Goal: Task Accomplishment & Management: Complete application form

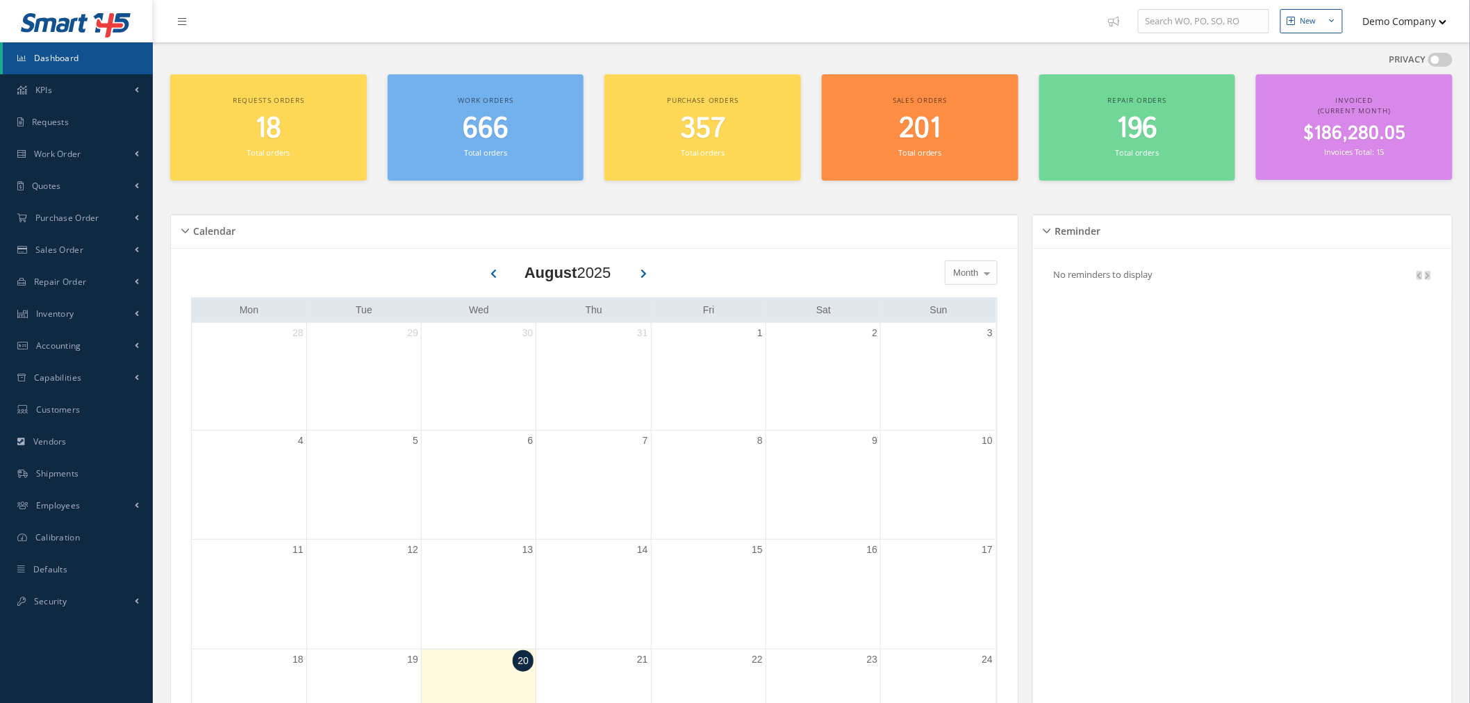
drag, startPoint x: 1379, startPoint y: 23, endPoint x: 1385, endPoint y: 63, distance: 40.7
click at [1379, 23] on button "Demo Company" at bounding box center [1398, 21] width 97 height 27
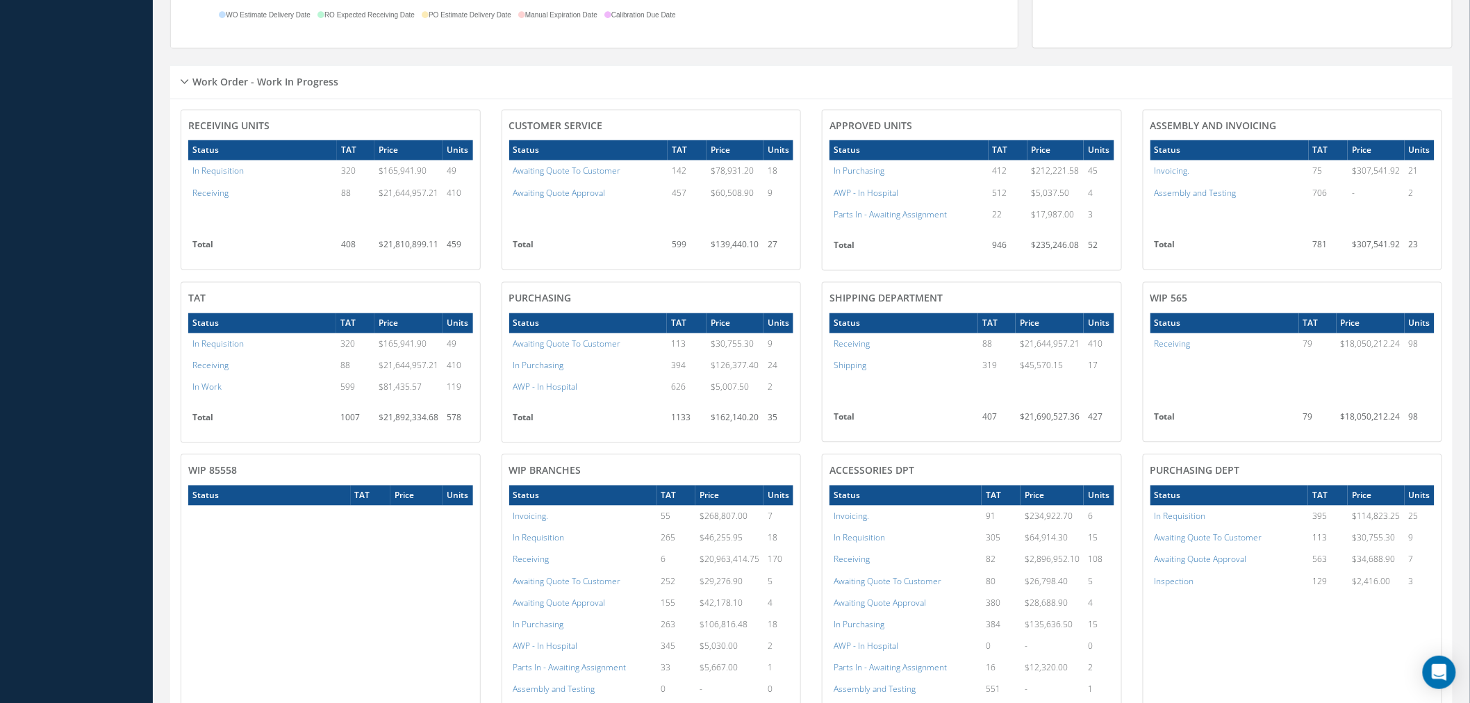
scroll to position [1157, 0]
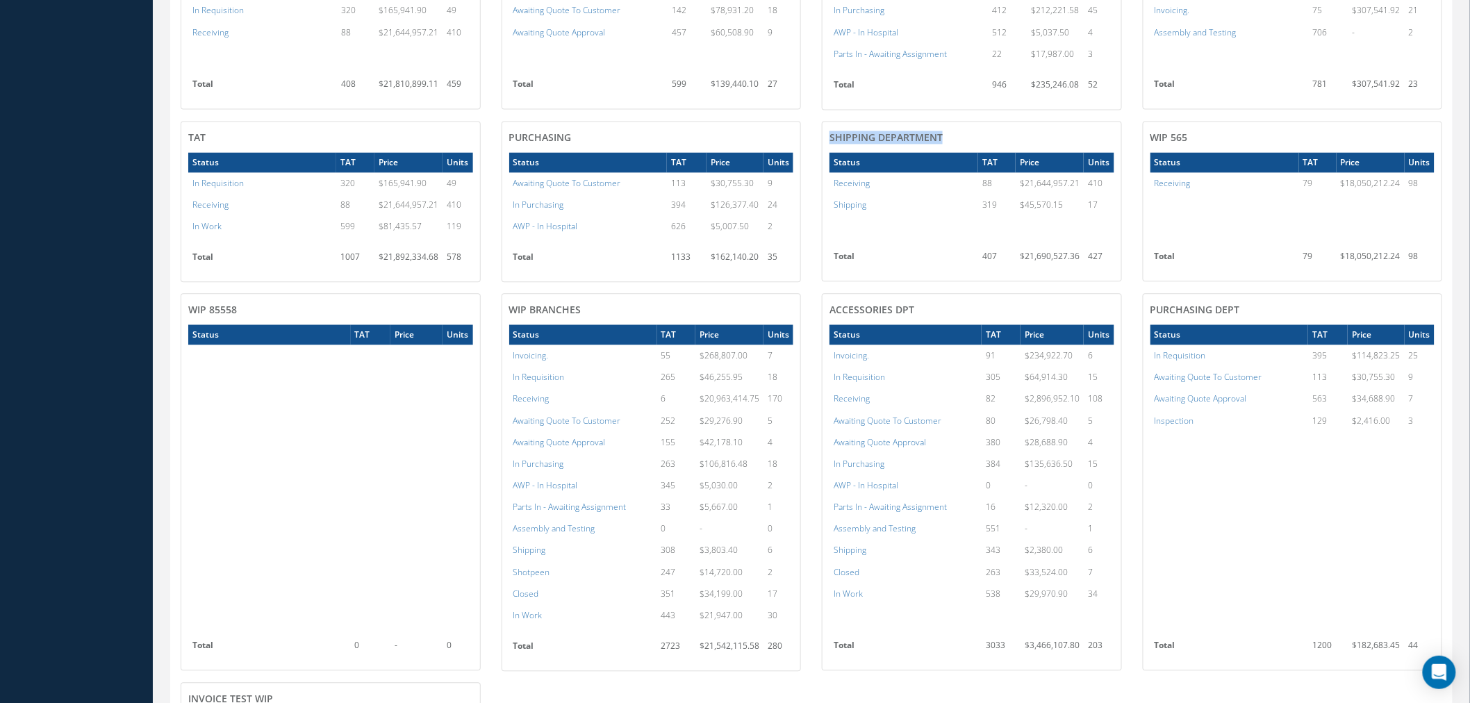
drag, startPoint x: 958, startPoint y: 135, endPoint x: 830, endPoint y: 137, distance: 128.5
click at [830, 137] on h4 "Shipping Department" at bounding box center [971, 138] width 285 height 12
copy h4 "Shipping Department"
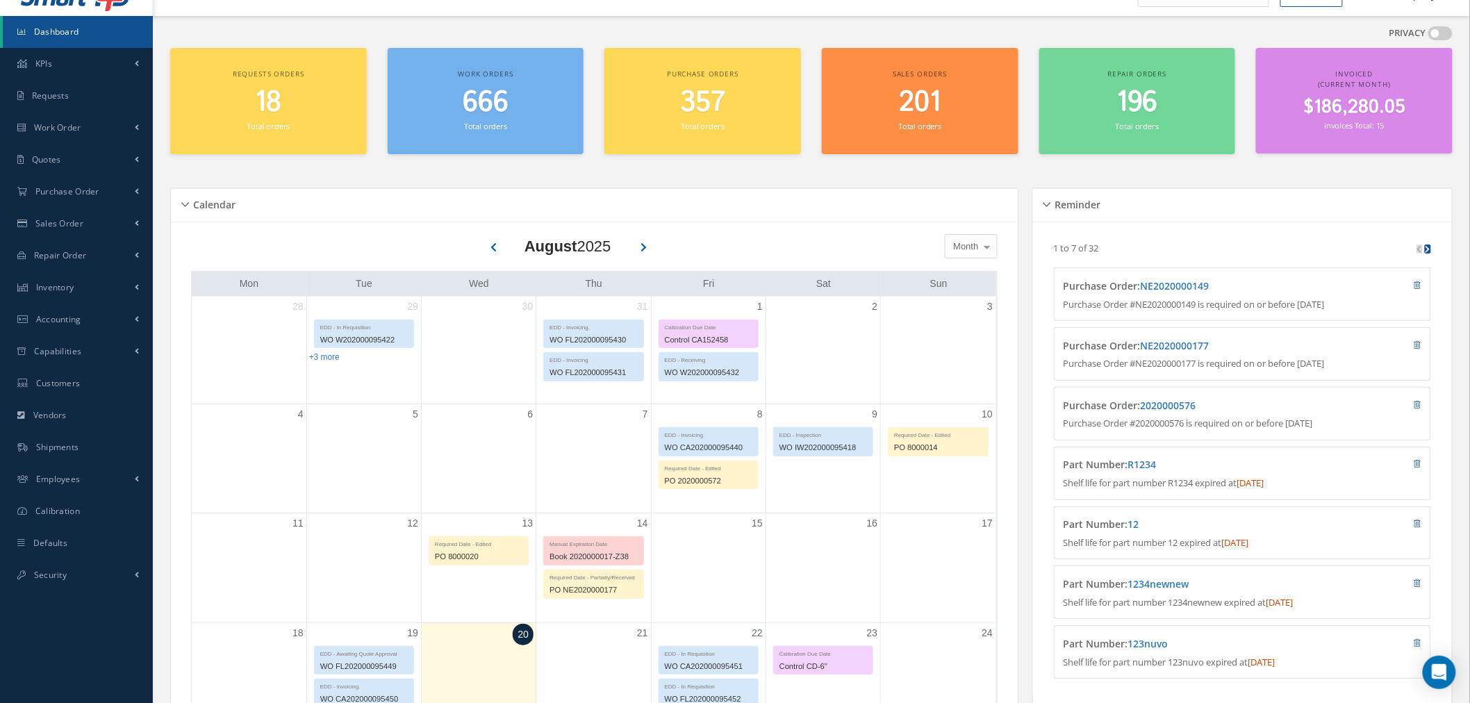
scroll to position [0, 0]
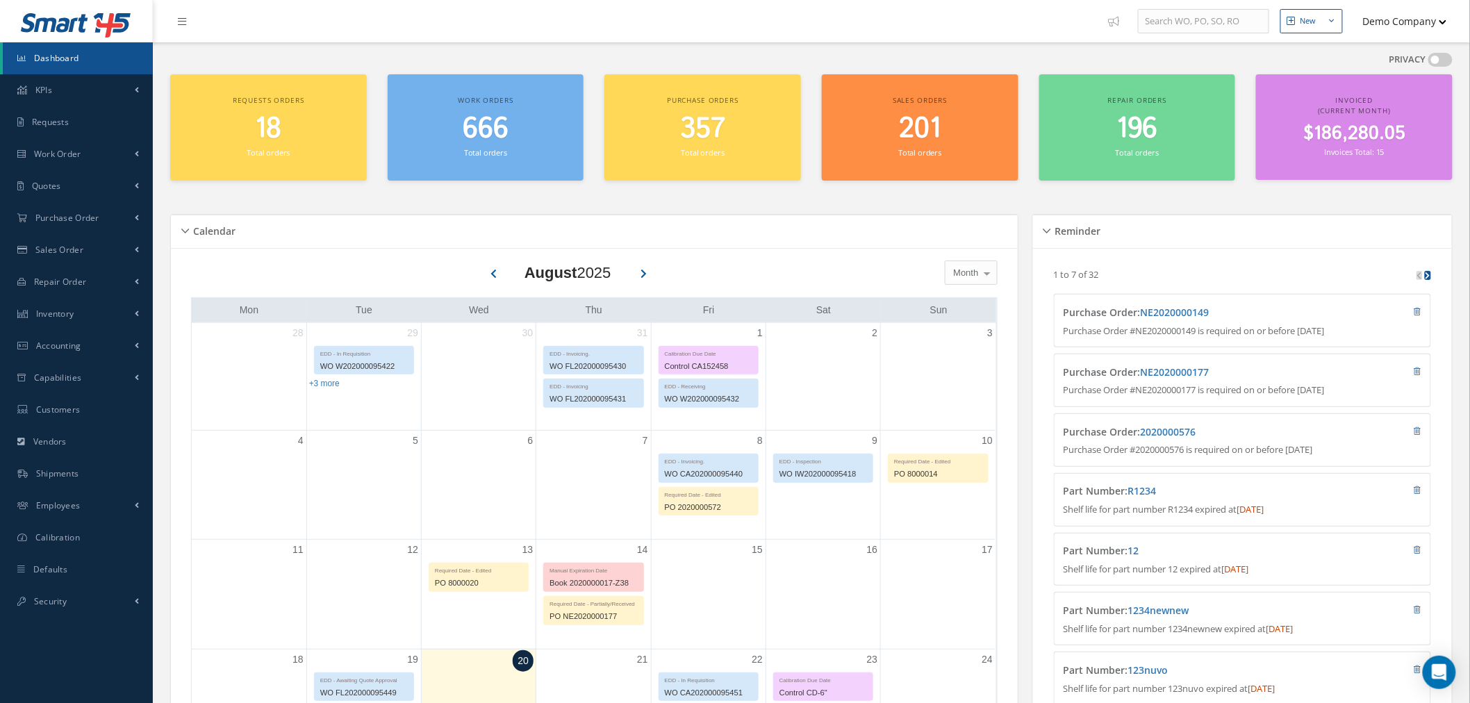
click at [1397, 17] on button "Demo Company" at bounding box center [1398, 21] width 97 height 27
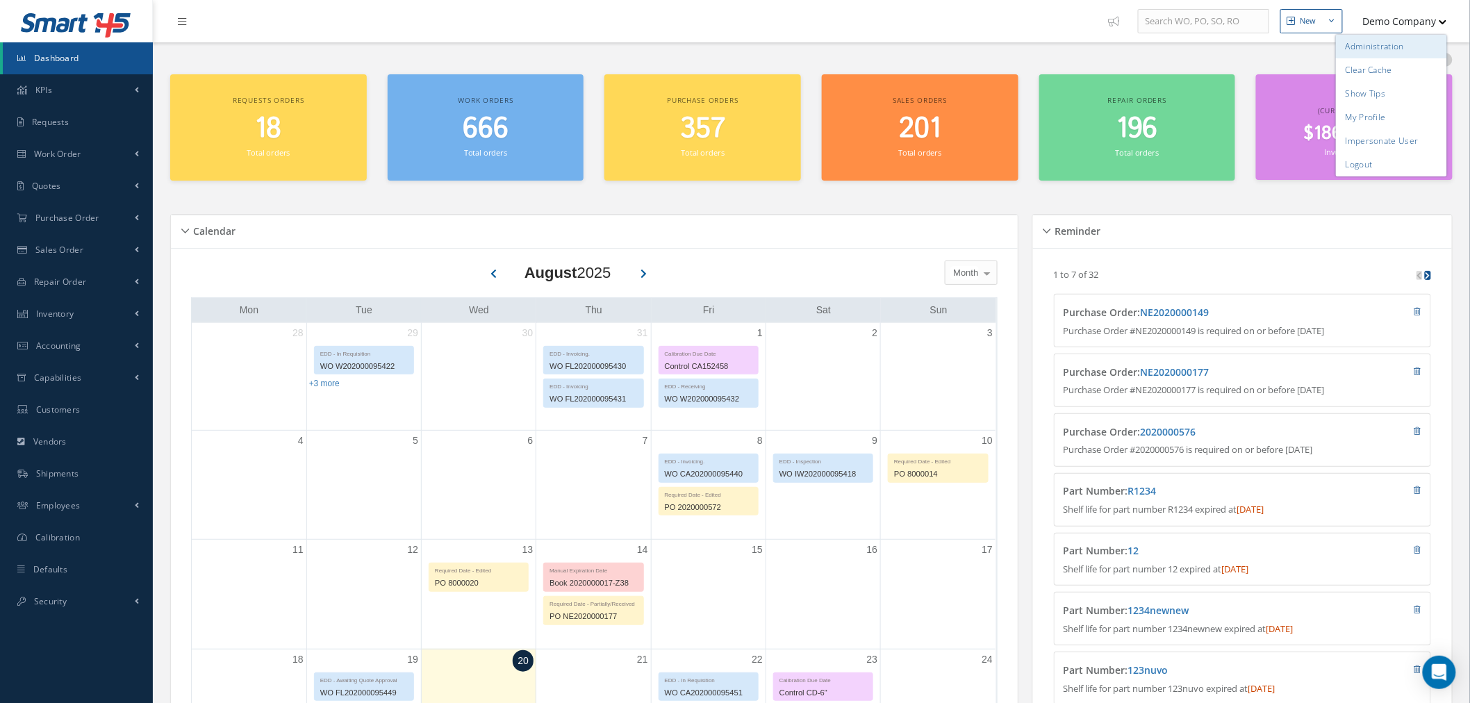
click at [1379, 45] on link "Administration" at bounding box center [1391, 47] width 111 height 24
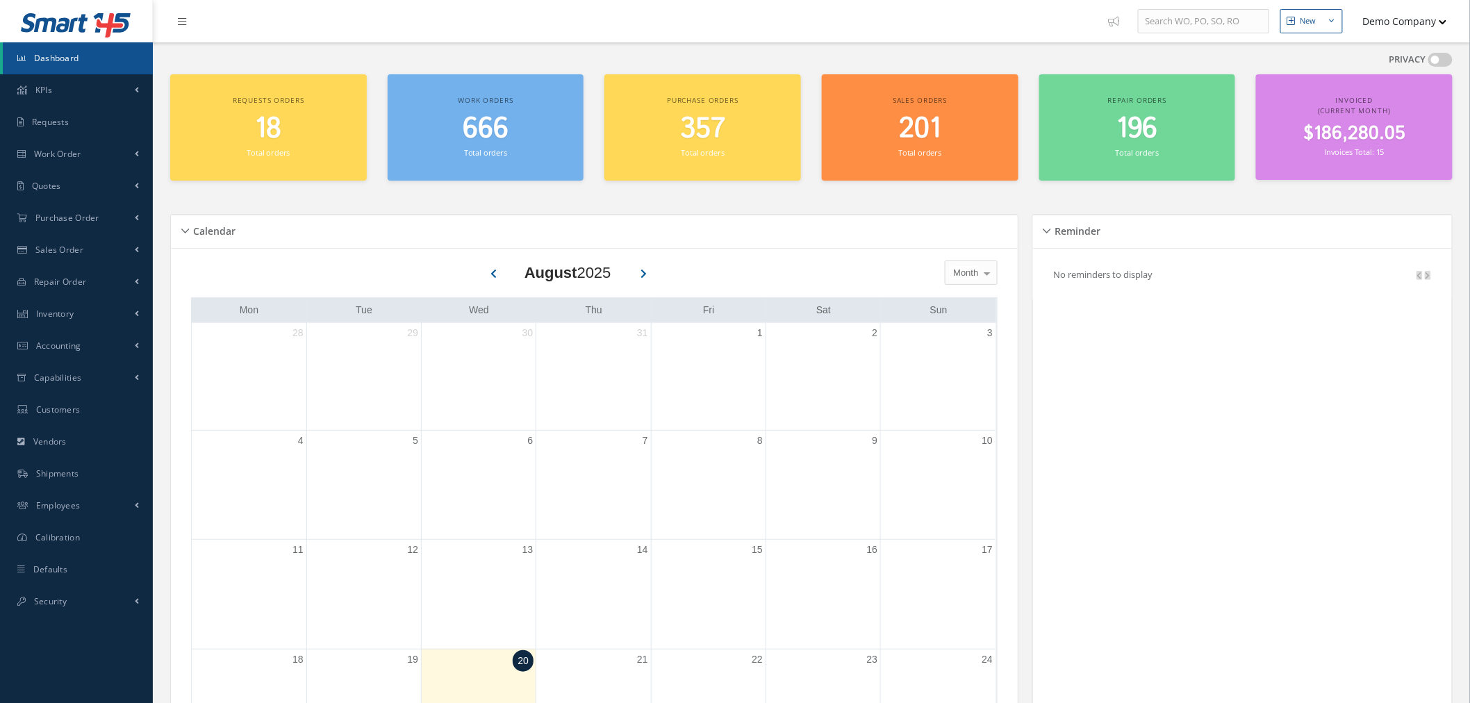
drag, startPoint x: 1387, startPoint y: 18, endPoint x: 1371, endPoint y: 33, distance: 22.1
click at [1387, 19] on button "Demo Company" at bounding box center [1398, 21] width 97 height 27
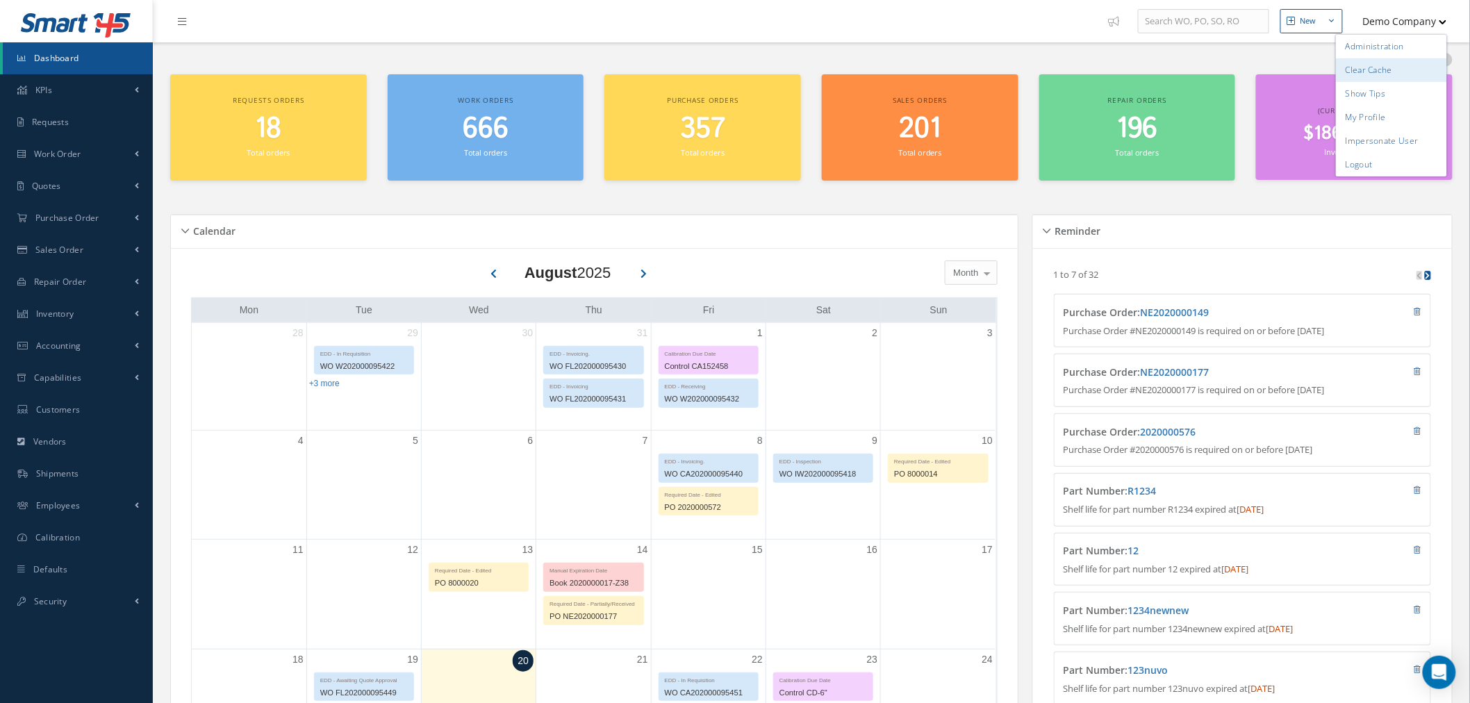
click at [1370, 73] on link "Clear Cache" at bounding box center [1391, 70] width 111 height 24
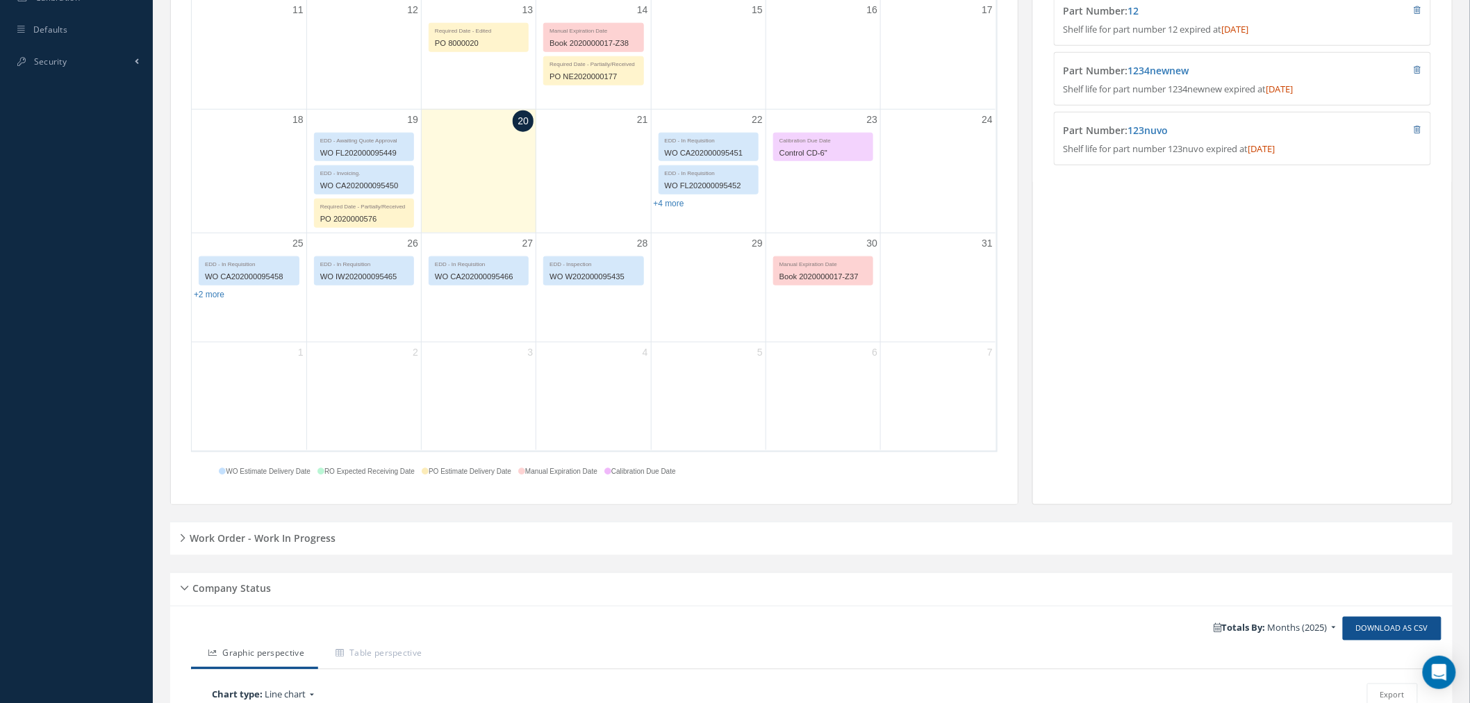
scroll to position [891, 0]
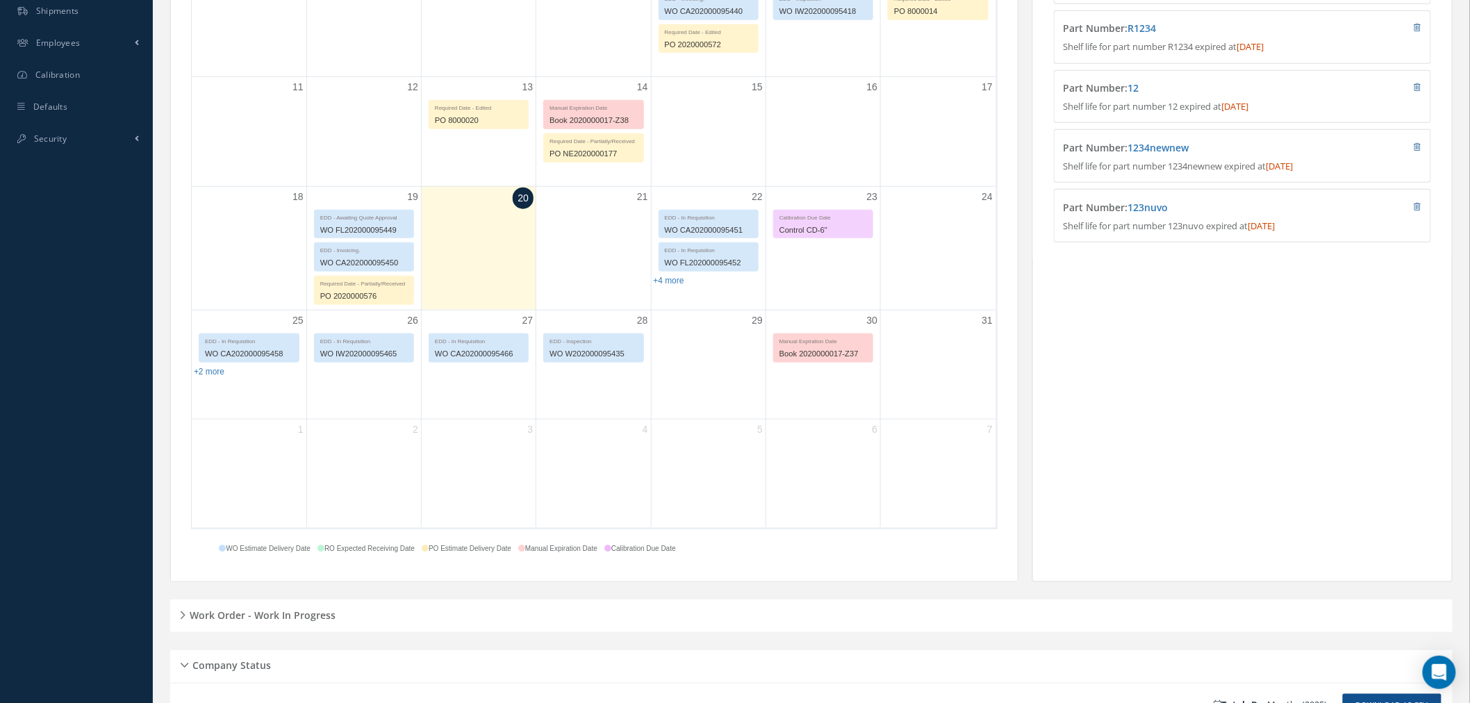
scroll to position [891, 0]
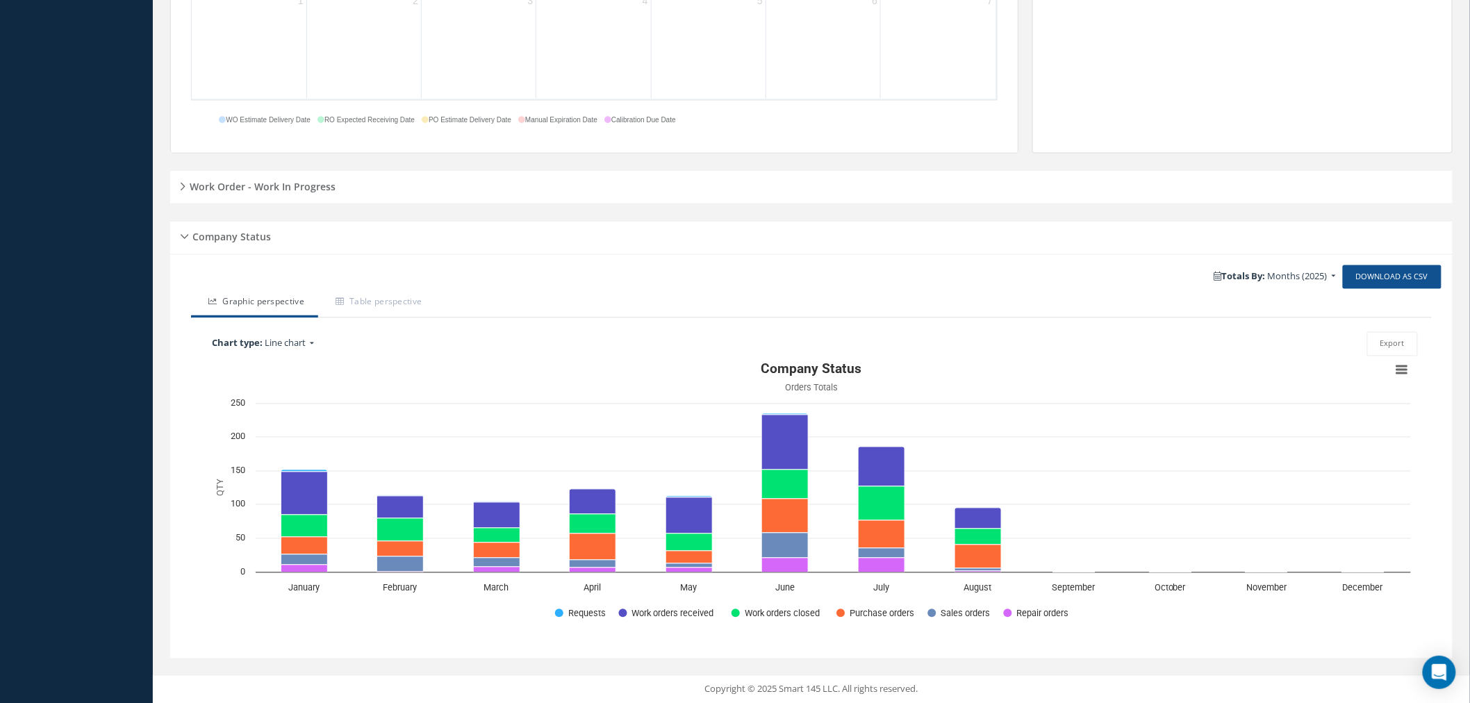
click at [185, 185] on h5 "Work Order - Work In Progress" at bounding box center [260, 184] width 150 height 17
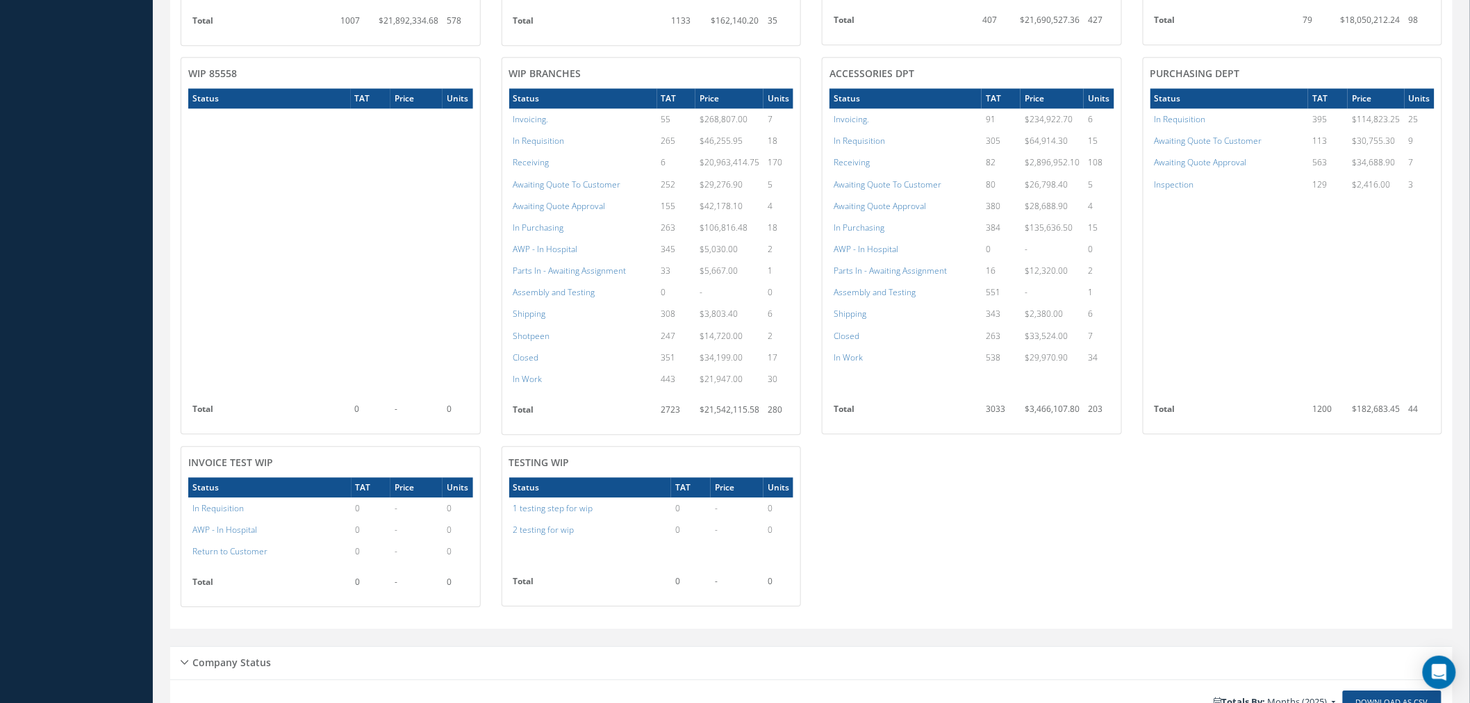
scroll to position [1431, 0]
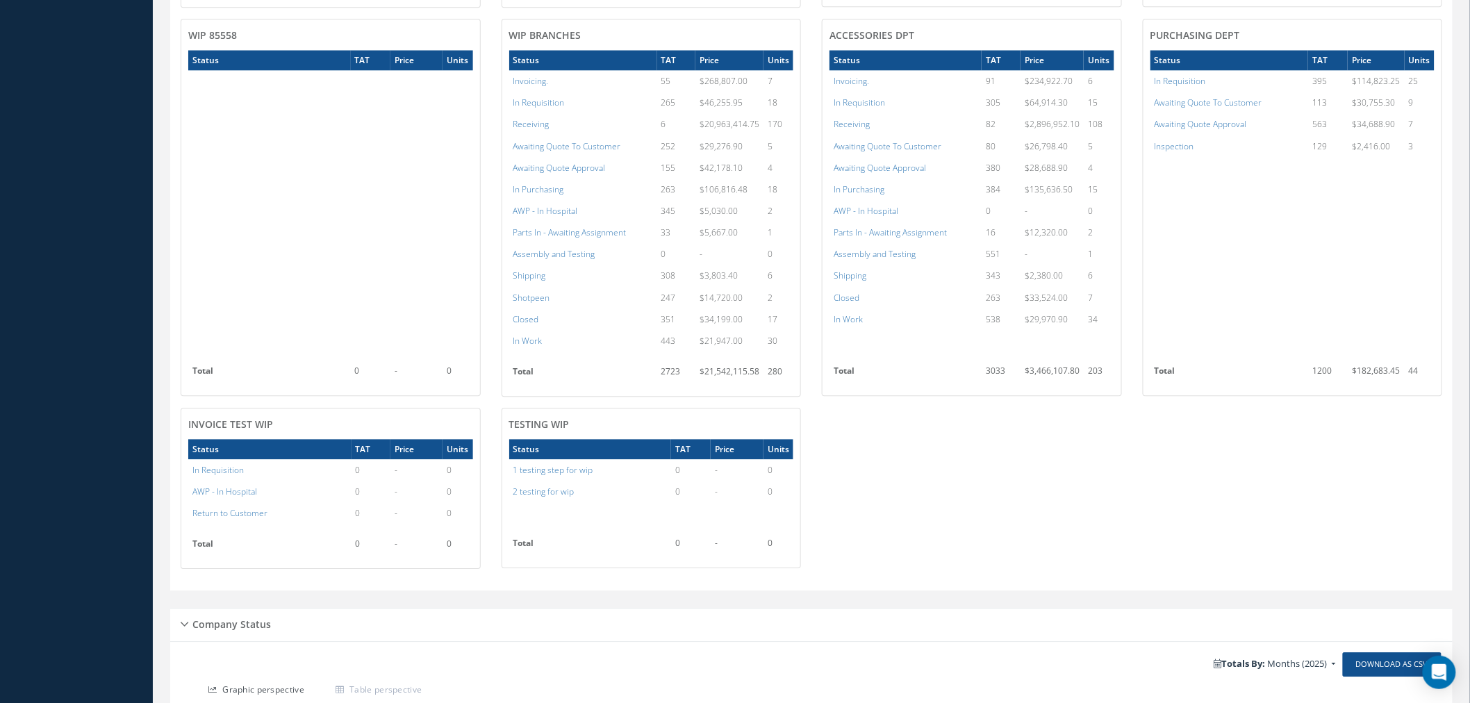
click at [1033, 471] on div "Receiving Units Status TAT Price Units In Requisition 320 $165,941.90 49 Receiv…" at bounding box center [811, 127] width 1282 height 906
click at [995, 502] on div "Receiving Units Status TAT Price Units In Requisition 320 $165,941.90 49 Receiv…" at bounding box center [811, 127] width 1282 height 906
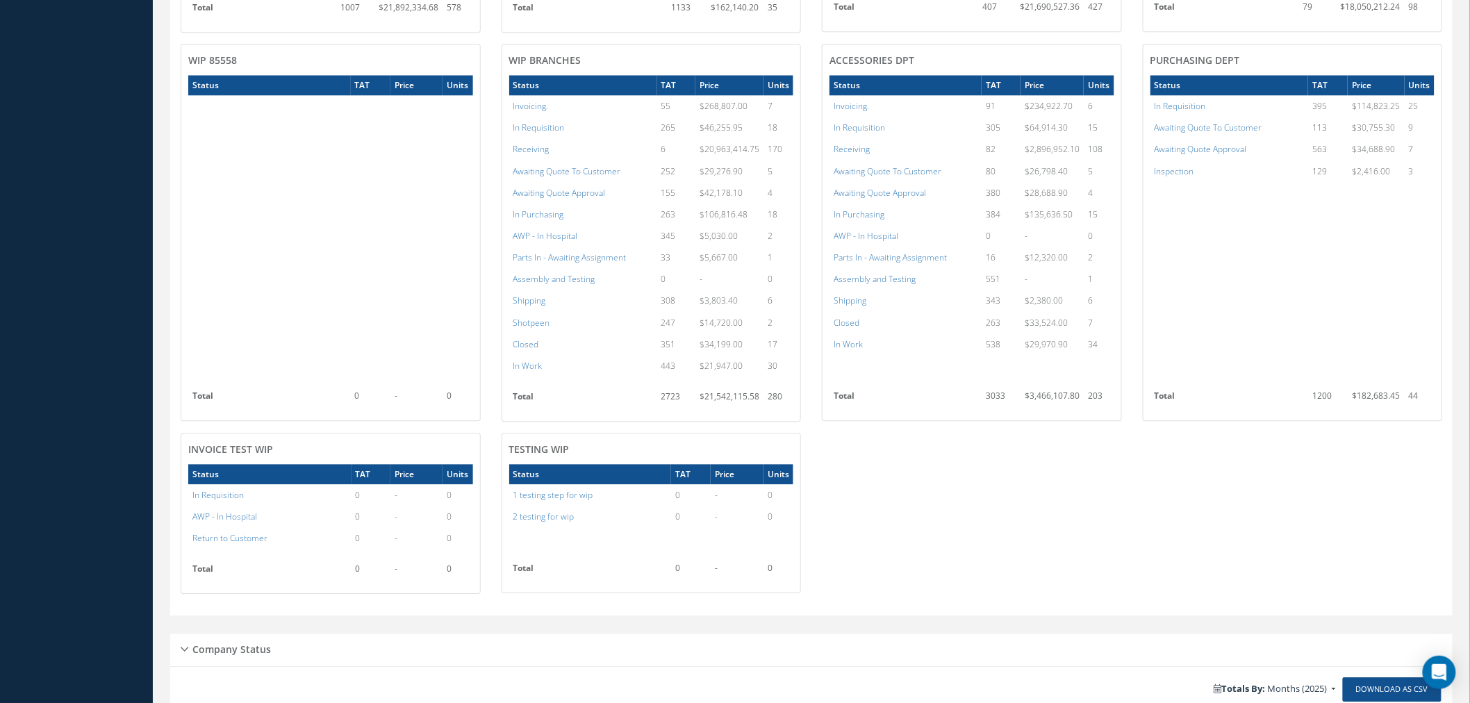
scroll to position [1389, 0]
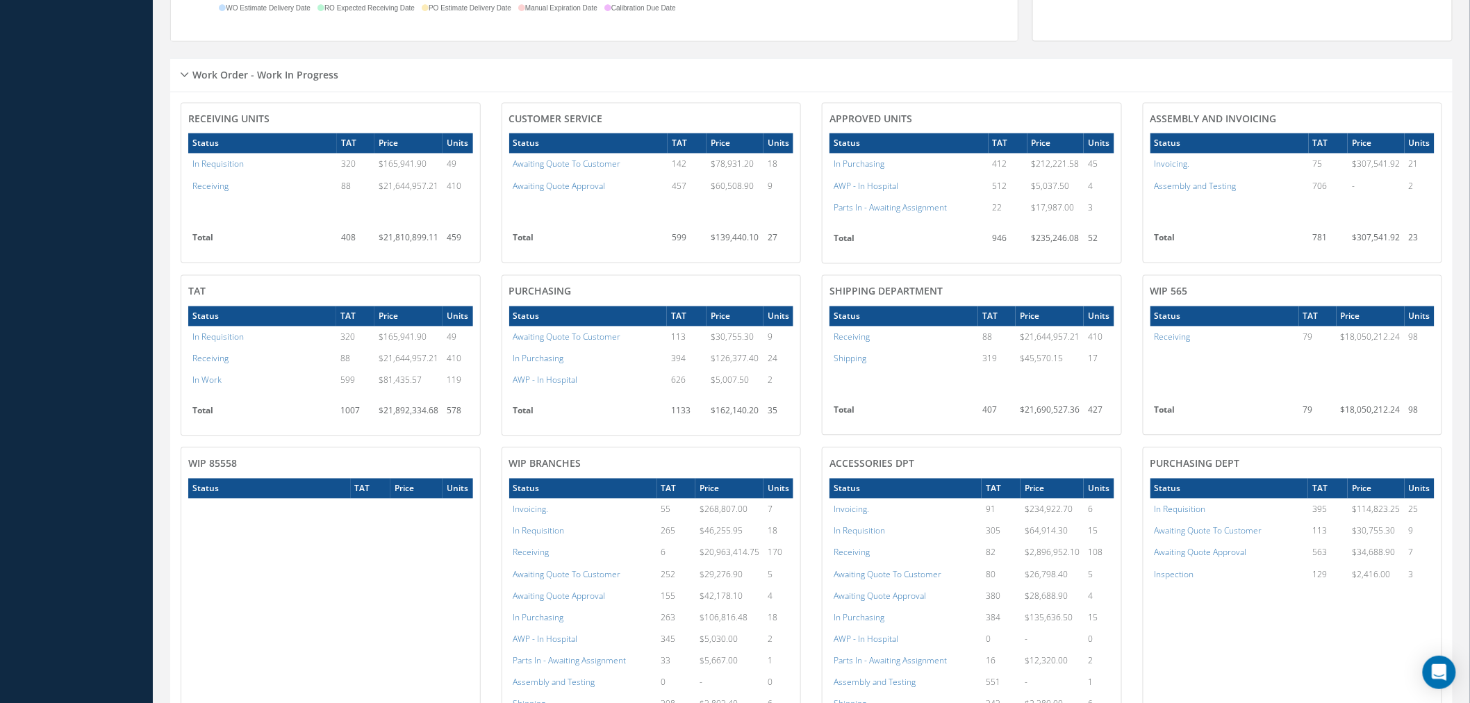
scroll to position [1466, 0]
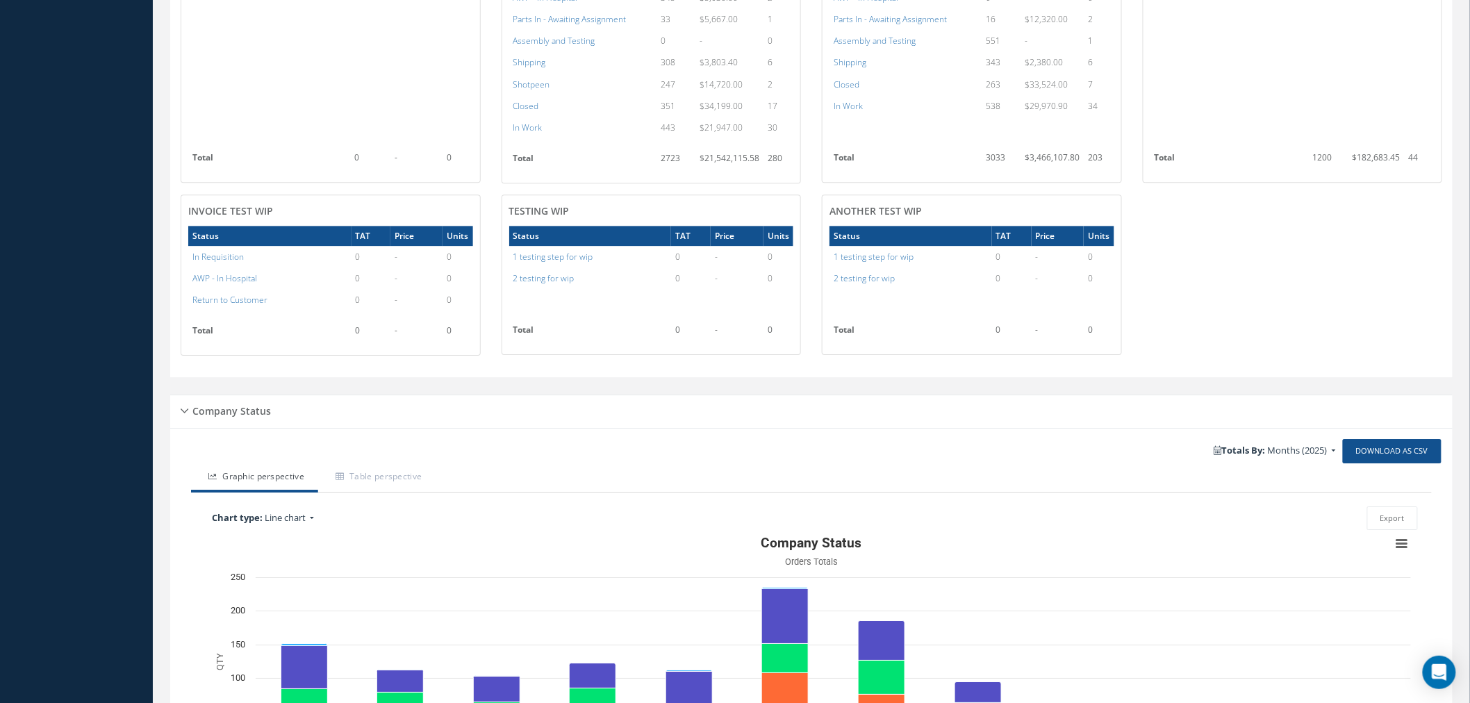
scroll to position [1356, 0]
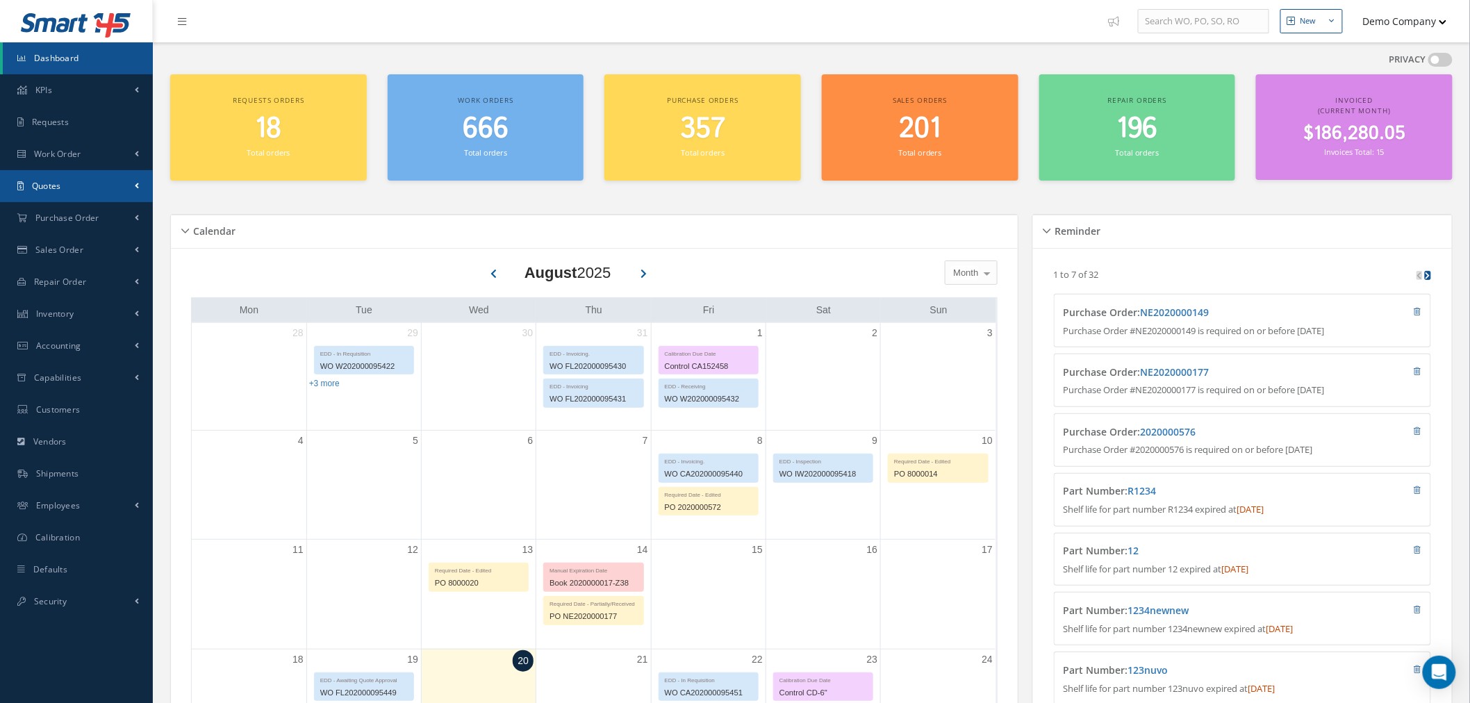
click at [67, 170] on link "Quotes" at bounding box center [76, 186] width 153 height 32
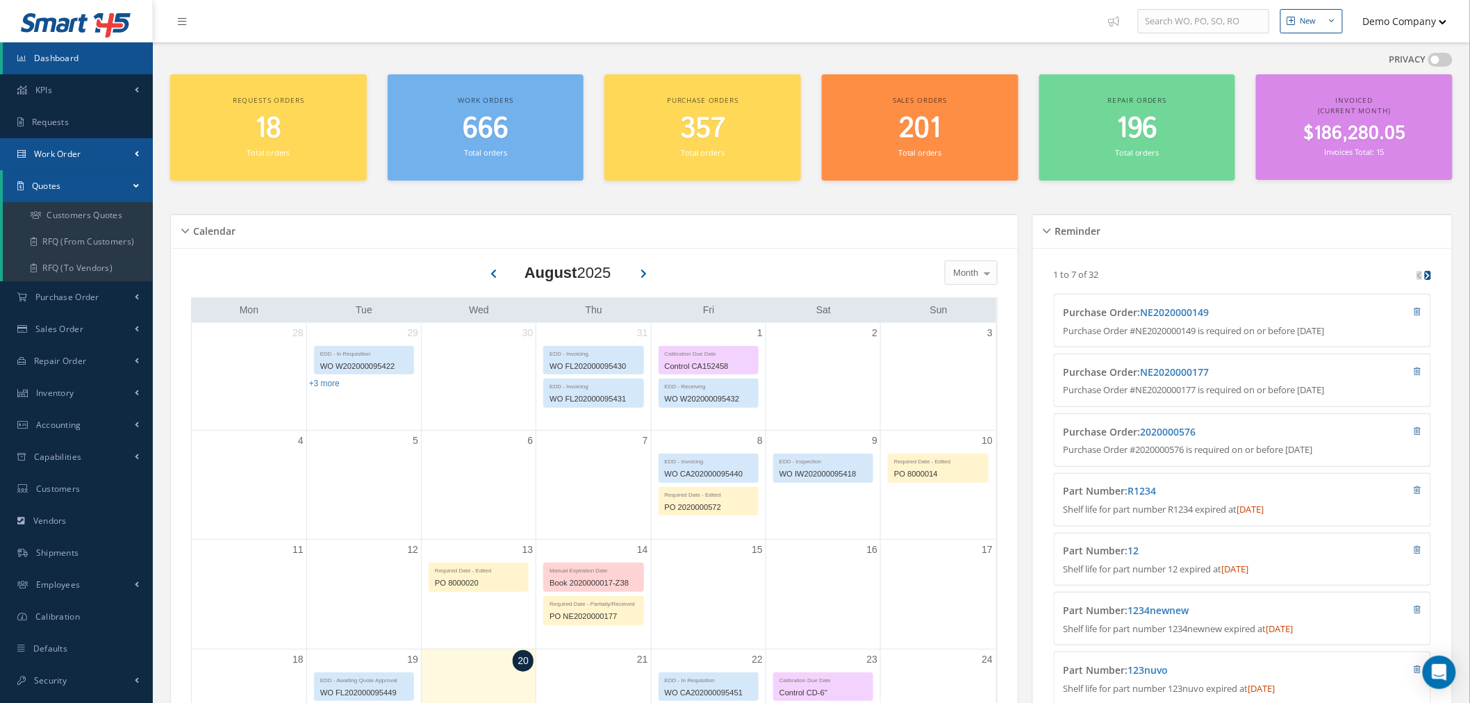
click at [85, 149] on link "Work Order" at bounding box center [76, 154] width 153 height 32
click at [121, 160] on link "Work Order" at bounding box center [76, 154] width 153 height 32
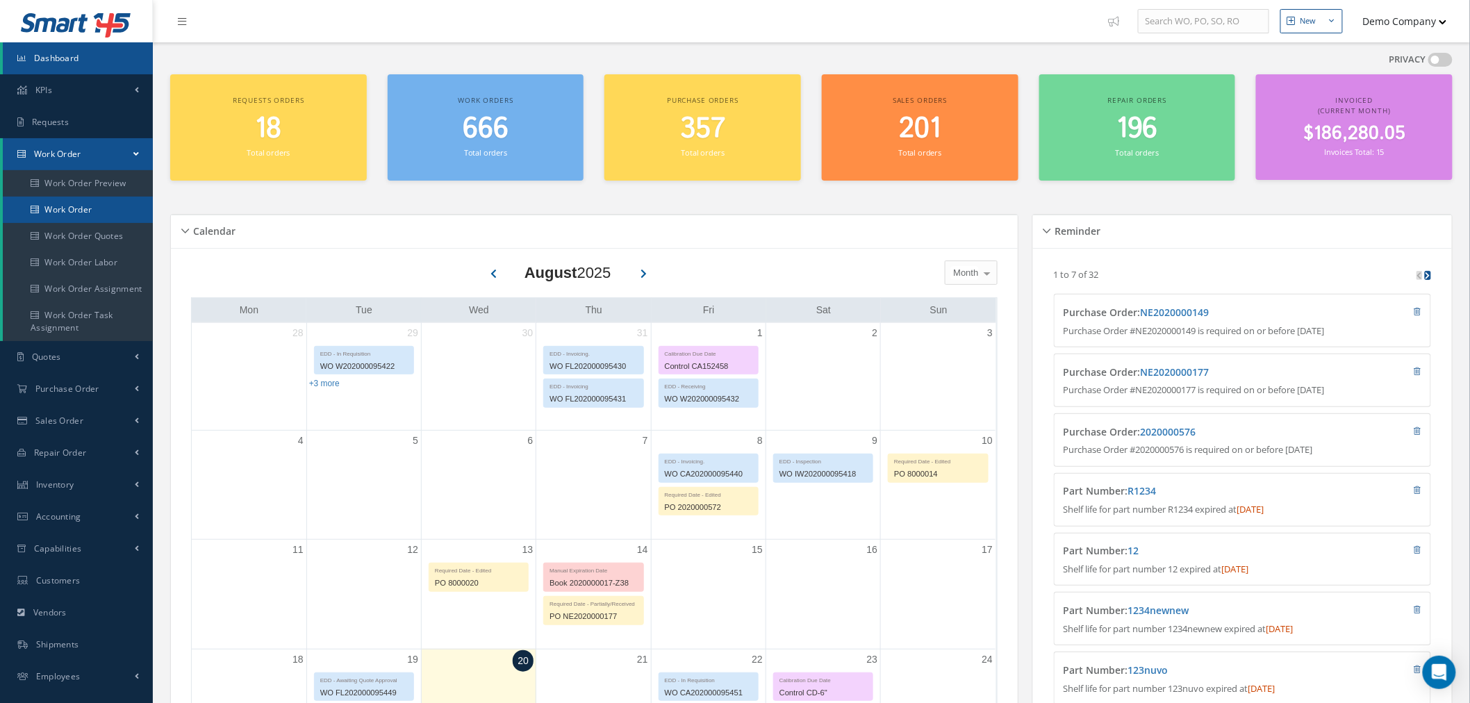
click at [122, 204] on link "Work Order" at bounding box center [78, 210] width 150 height 26
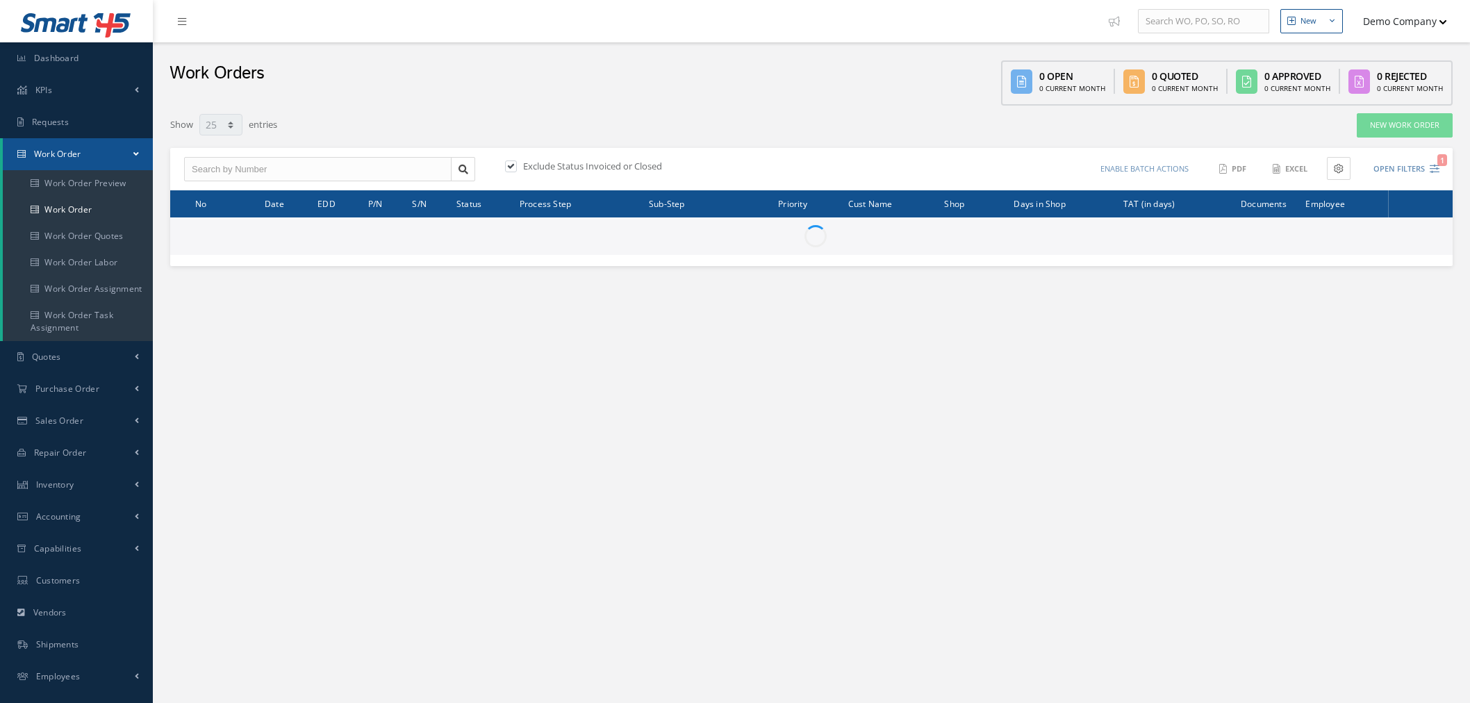
select select "25"
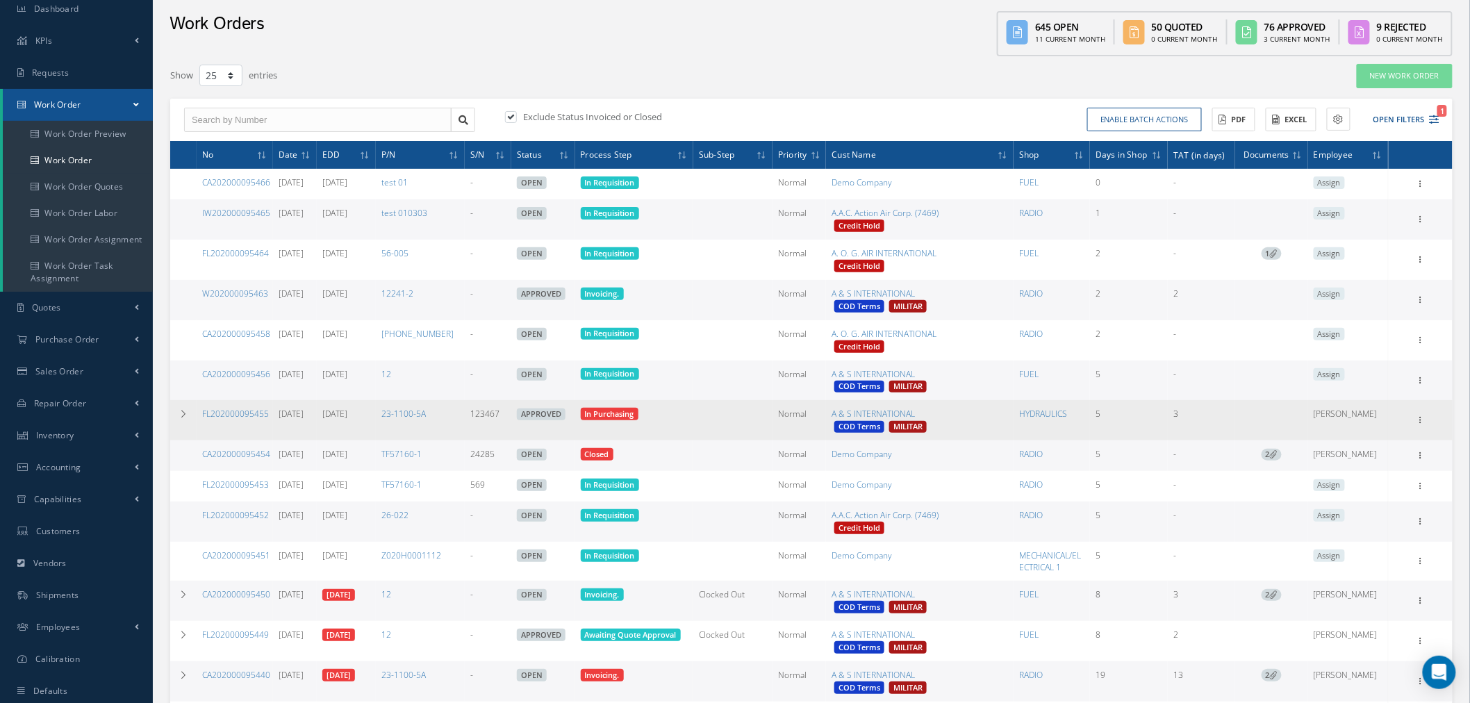
scroll to position [77, 0]
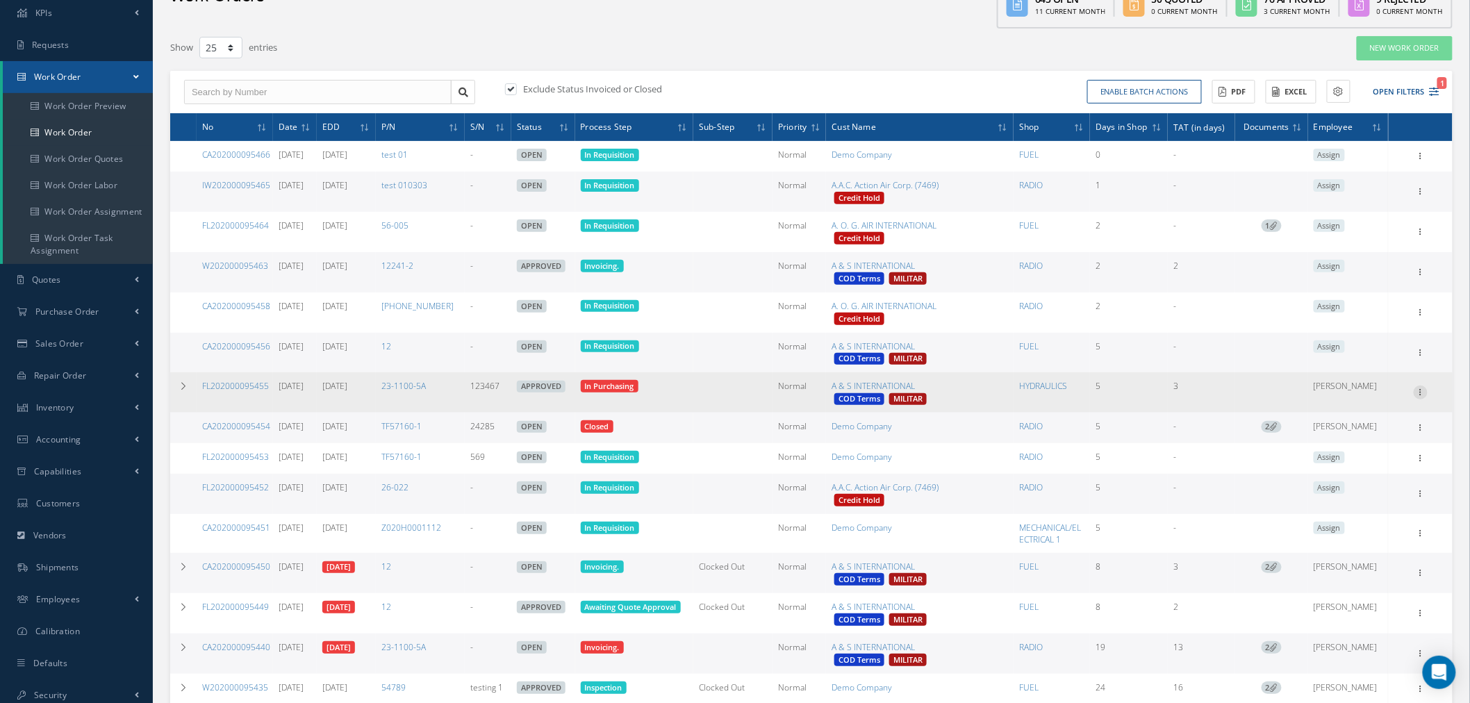
click at [1413, 160] on icon at bounding box center [1420, 154] width 14 height 11
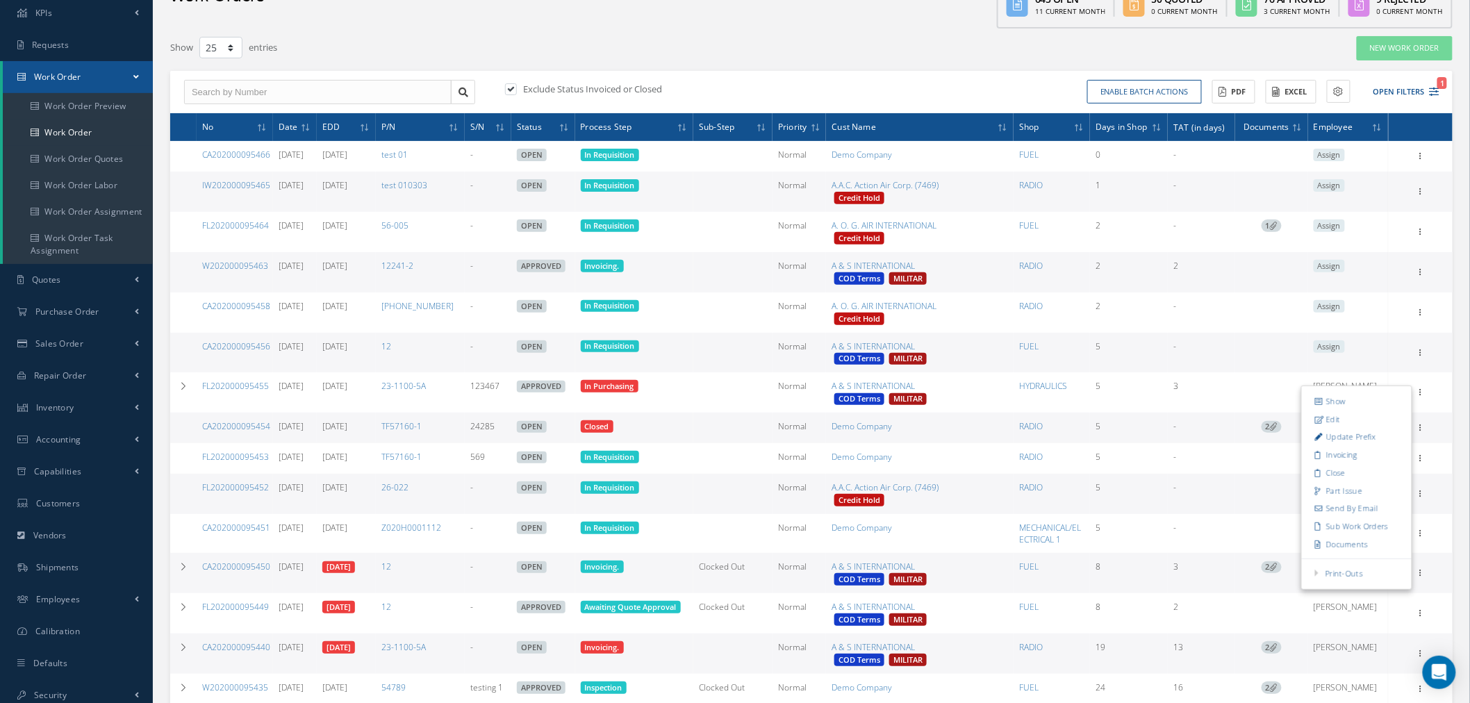
click at [928, 51] on div "New Work Order" at bounding box center [1191, 47] width 543 height 25
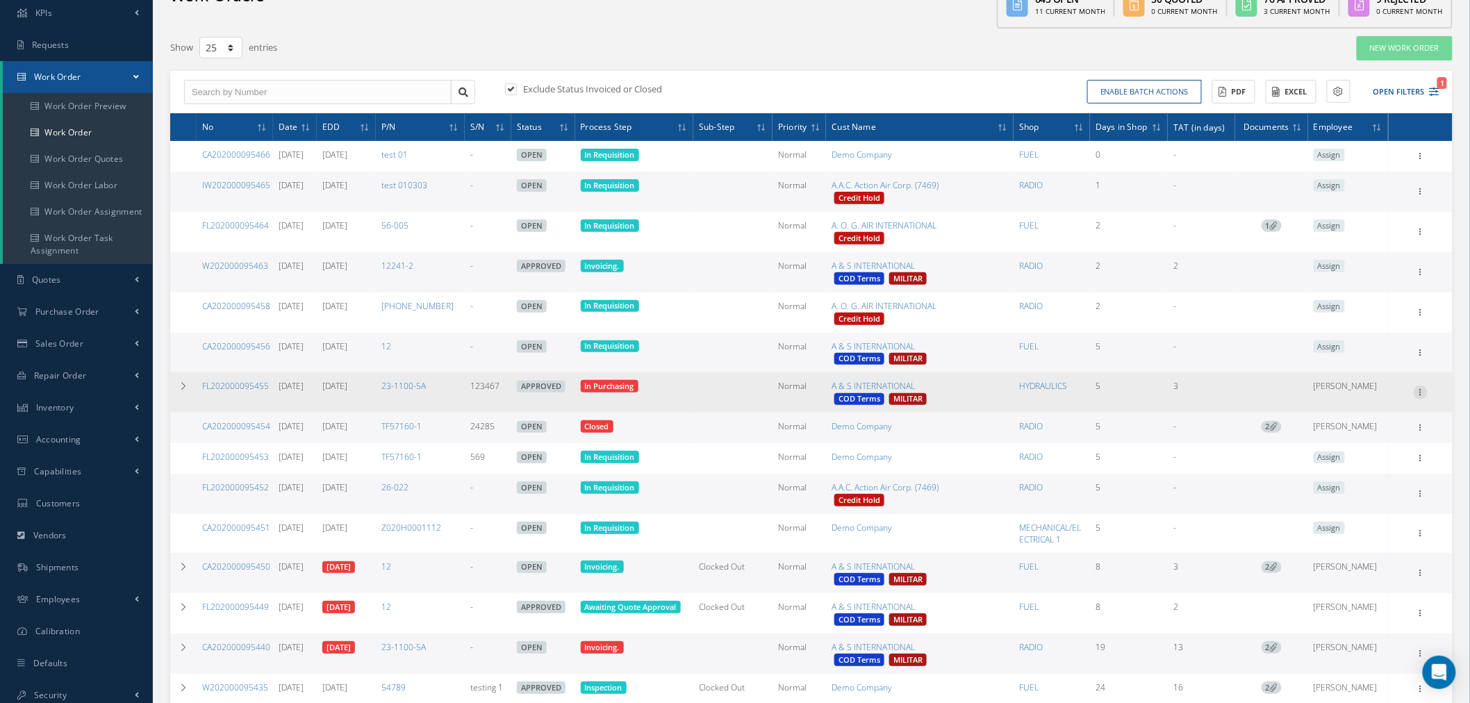
click at [1425, 160] on icon at bounding box center [1420, 154] width 14 height 11
click at [1390, 525] on link "Sub Work Orders" at bounding box center [1357, 526] width 110 height 18
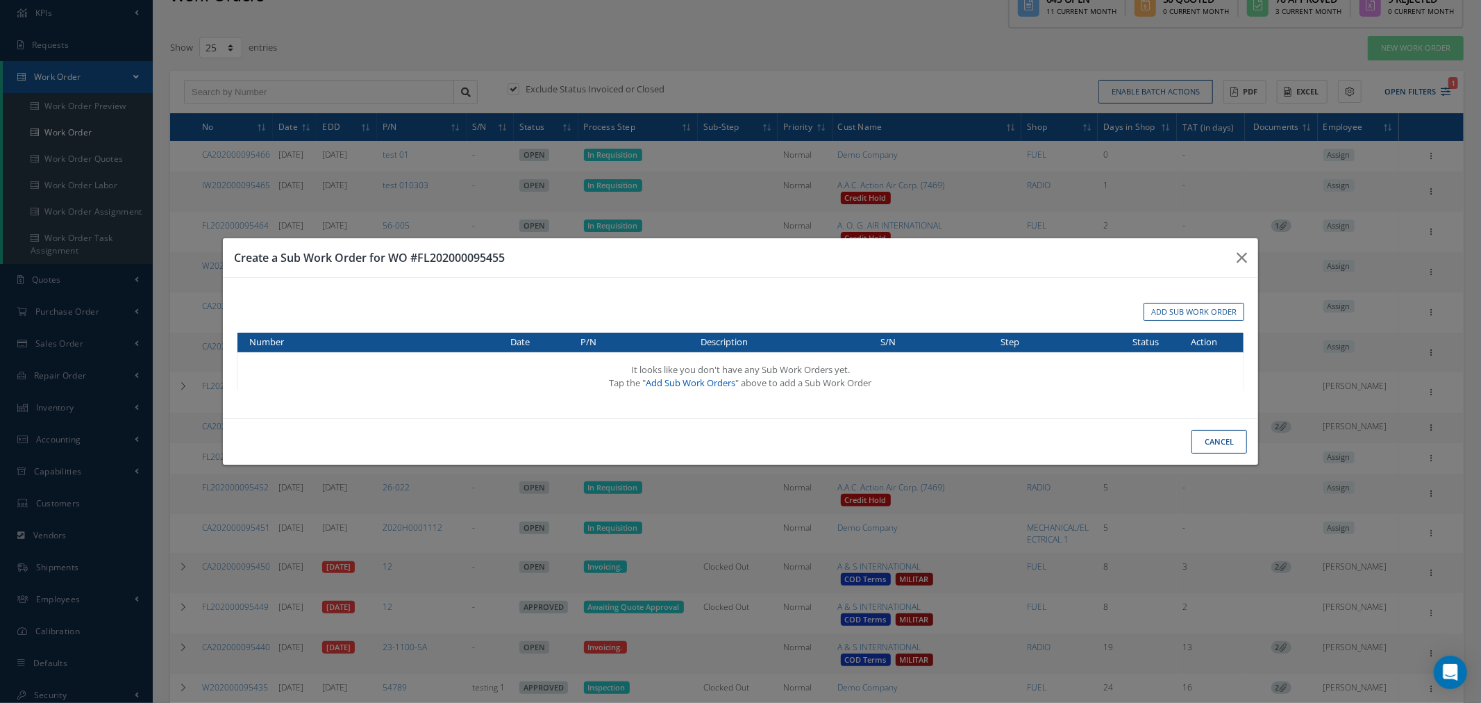
click at [714, 389] on link "Add Sub Work Orders" at bounding box center [692, 382] width 90 height 13
type input "TEST RO"
type input "08/22/2025"
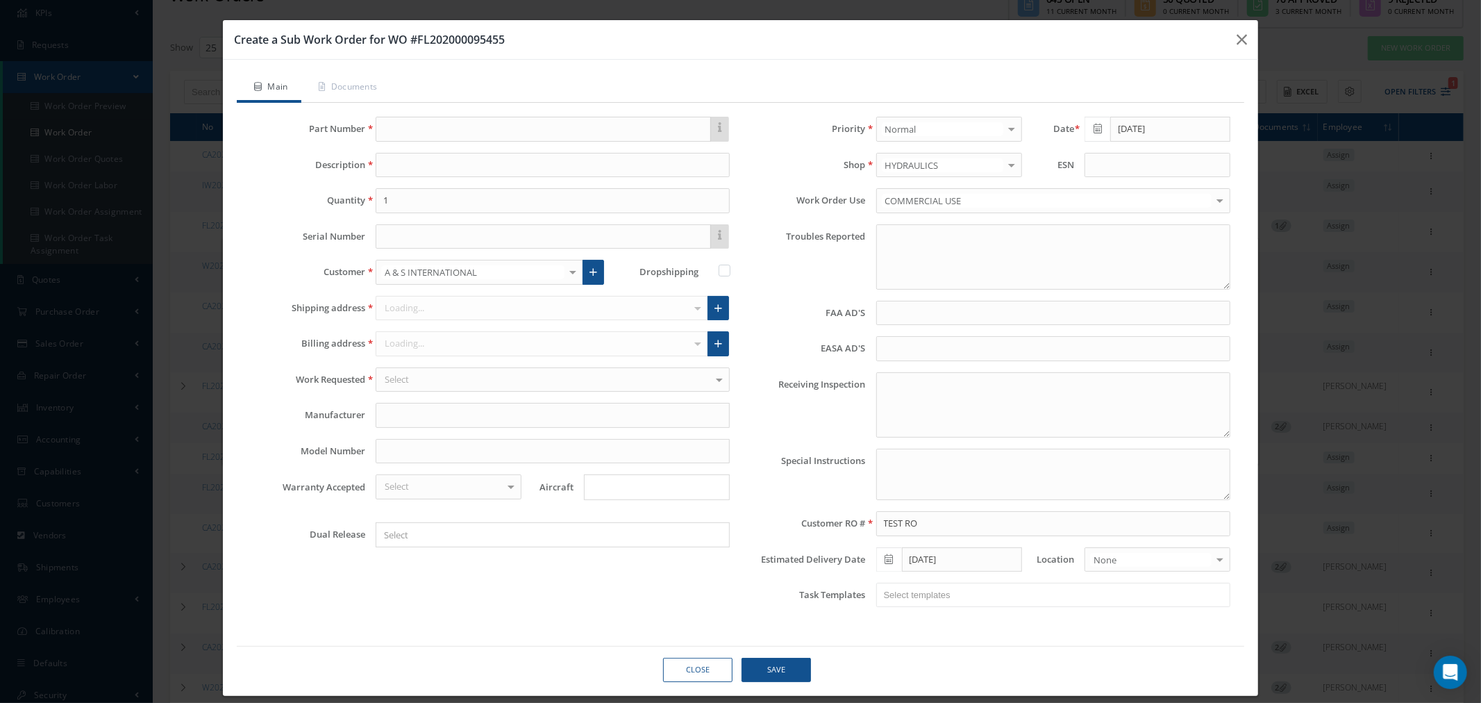
type input "faa aads"
type input "EASA ADS"
type textarea "NO VISUAL DAMAGE"
type input "08/27/2025"
click at [403, 123] on input "text" at bounding box center [543, 129] width 335 height 25
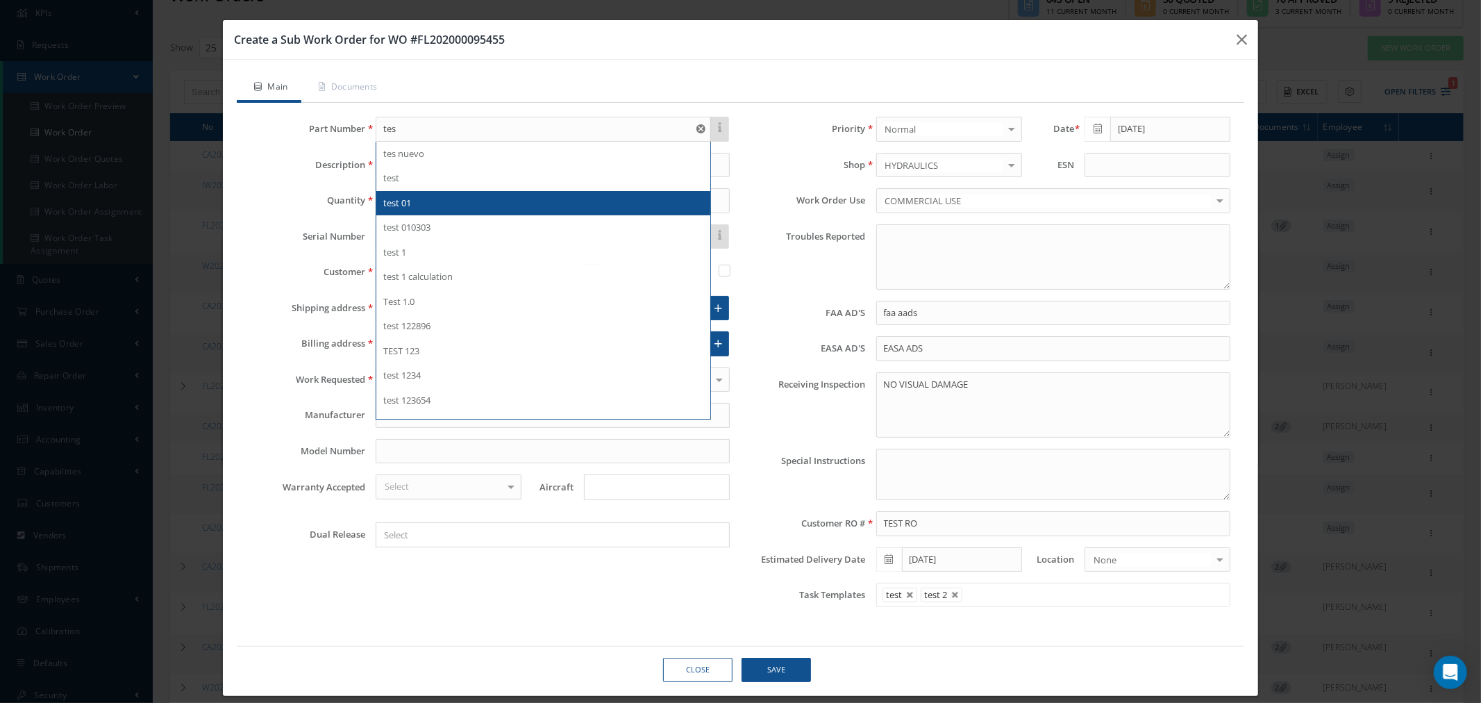
click at [425, 206] on div "test 01" at bounding box center [543, 204] width 320 height 14
type input "test 01"
type input "test"
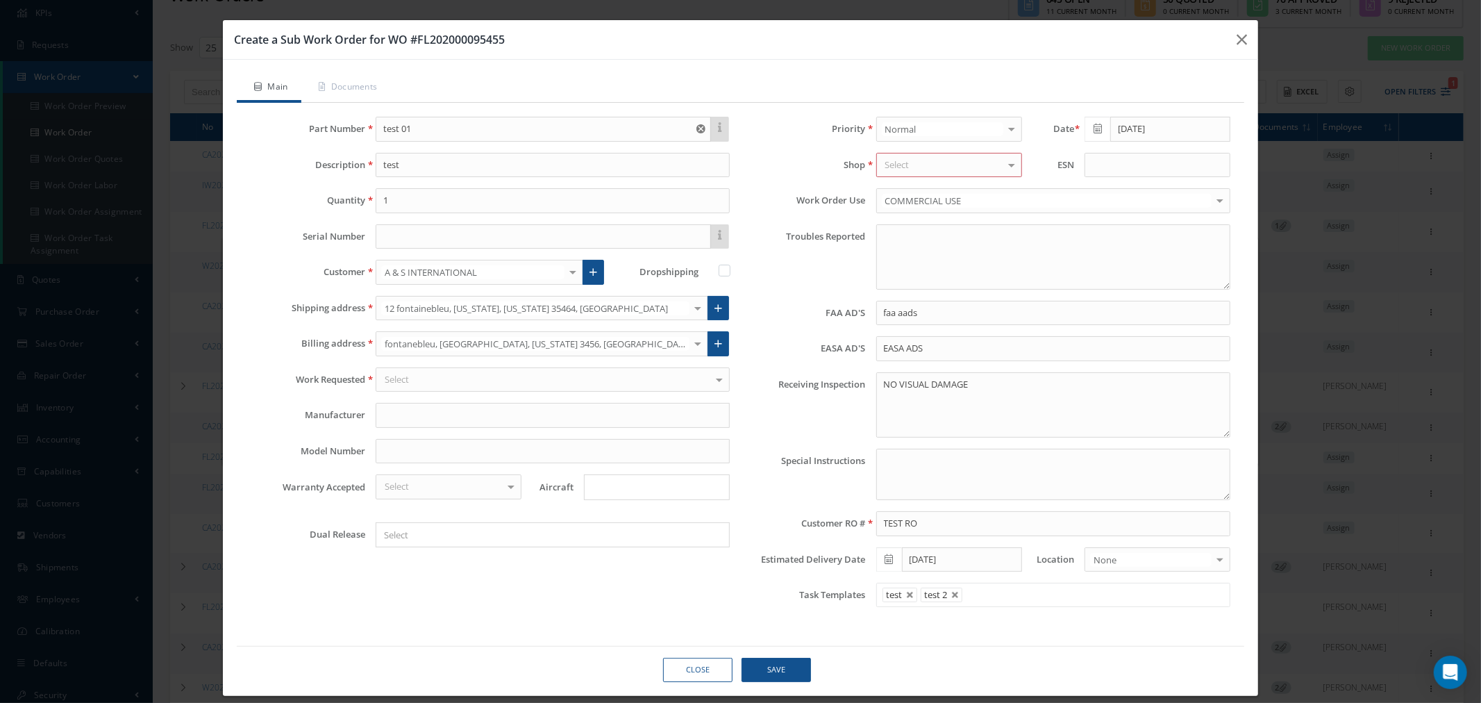
click at [447, 380] on div "Select" at bounding box center [553, 379] width 354 height 25
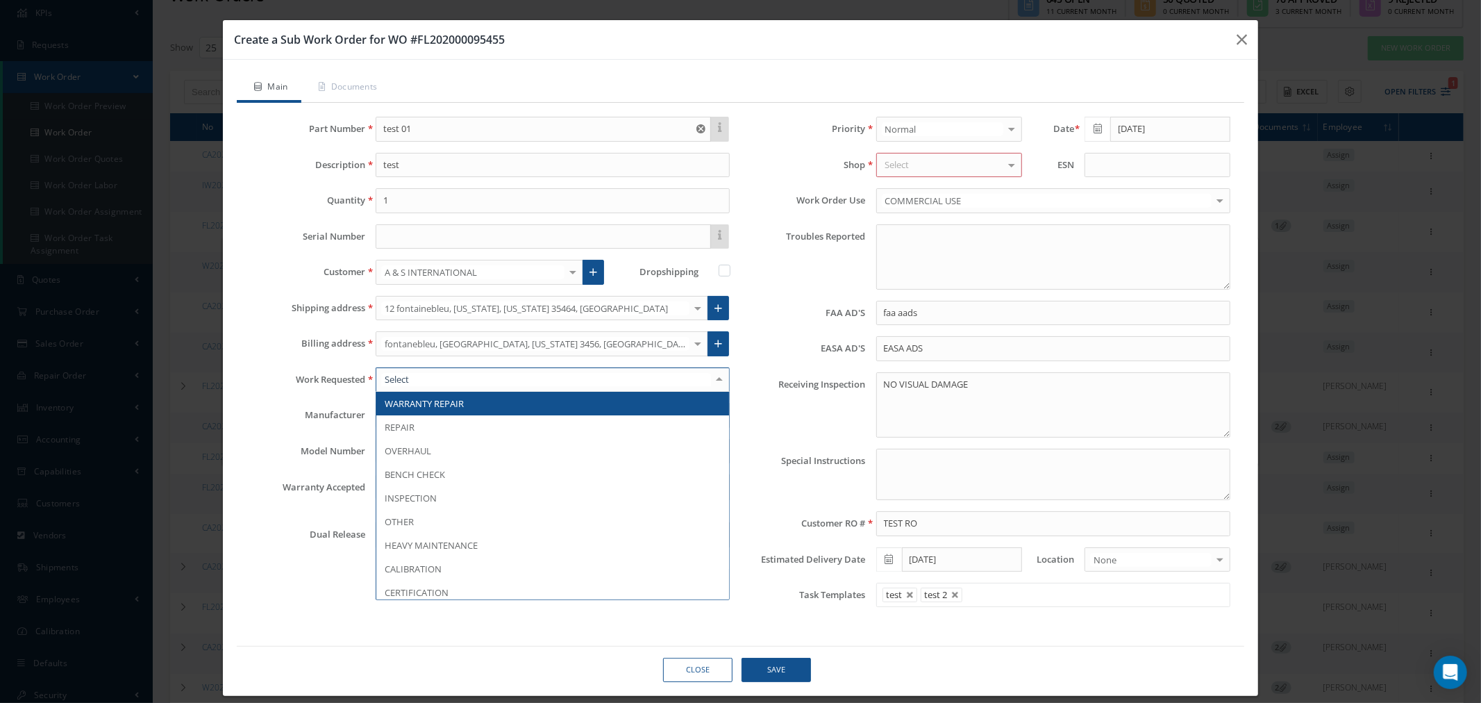
click at [439, 413] on span "WARRANTY REPAIR" at bounding box center [552, 404] width 353 height 24
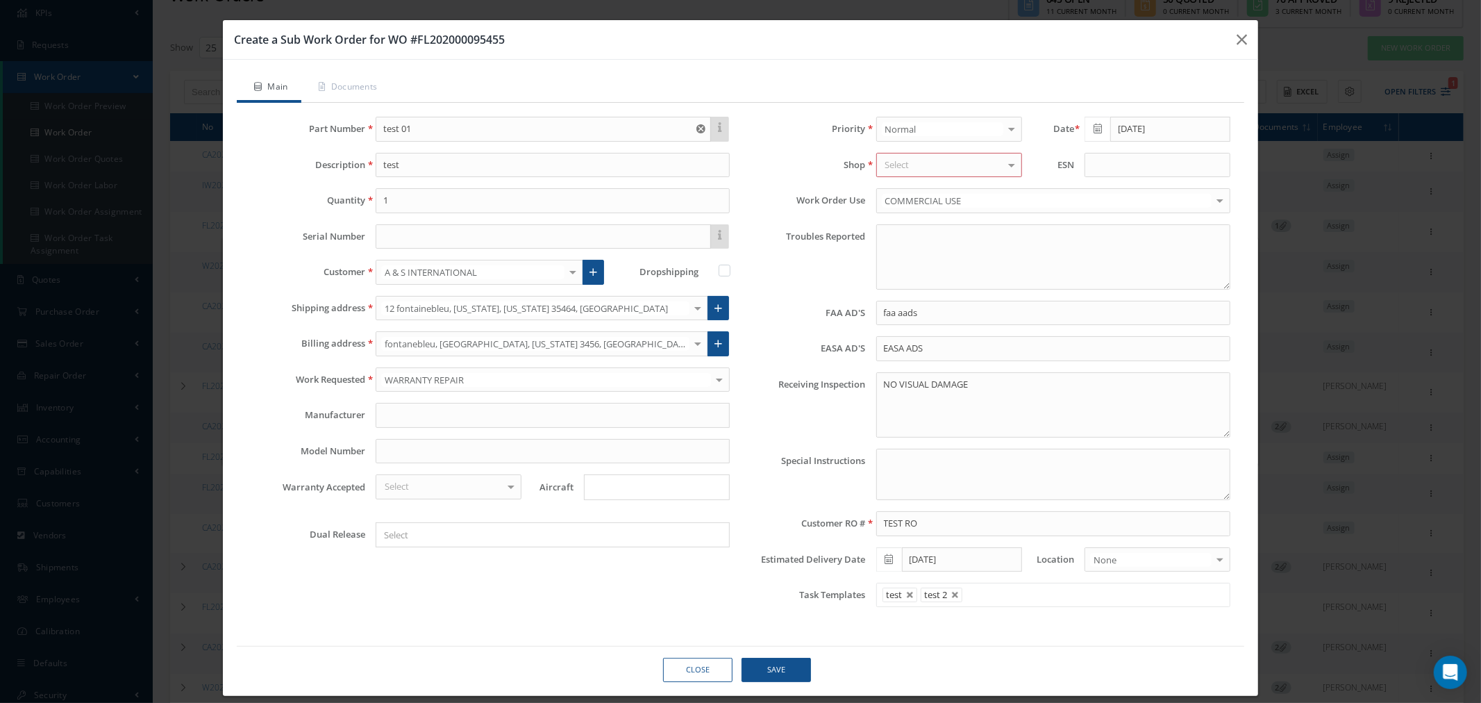
click at [941, 167] on div "Select" at bounding box center [950, 165] width 146 height 25
click at [940, 190] on span "AVIONICS" at bounding box center [949, 189] width 144 height 24
click at [472, 45] on h3 "Create a Sub Work Order for WO #FL202000095455" at bounding box center [730, 39] width 992 height 17
copy h3 "FL202000095455"
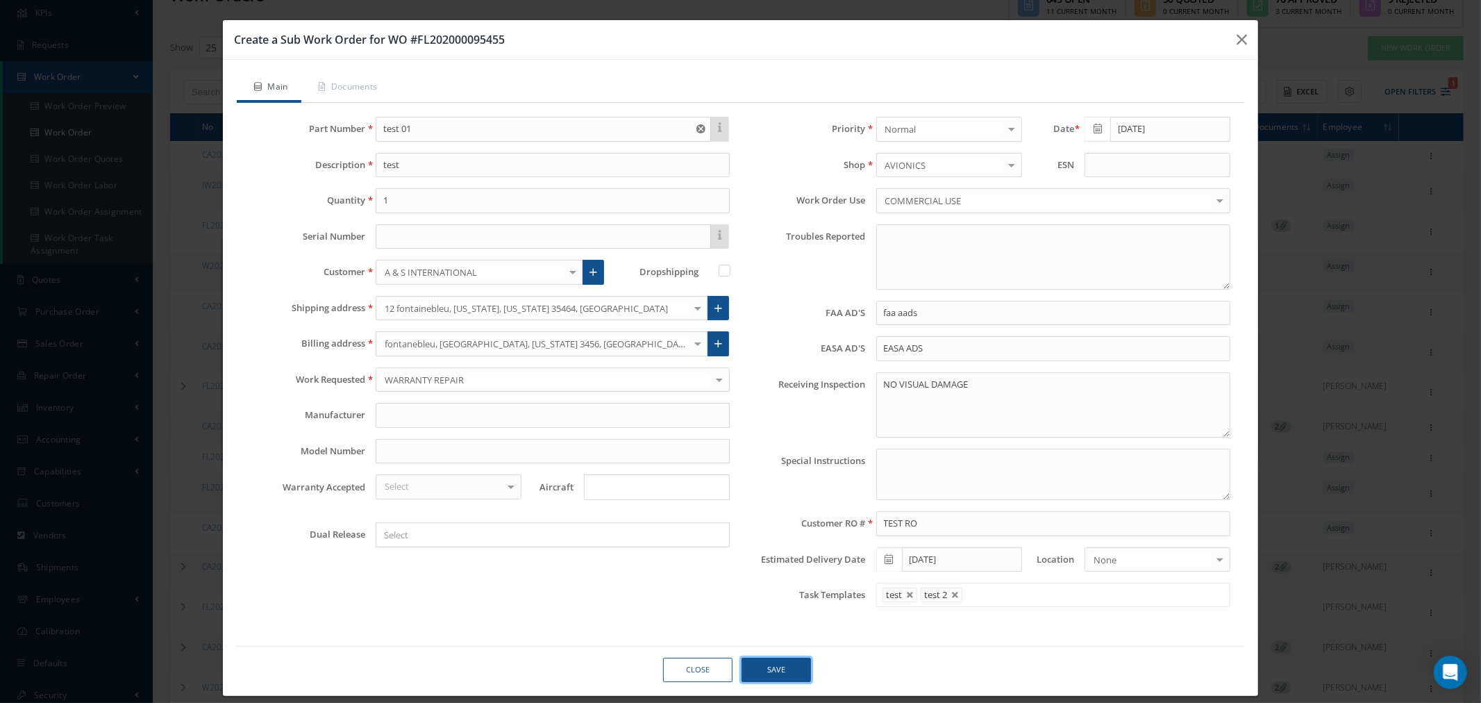
click at [763, 663] on button "Save" at bounding box center [776, 670] width 69 height 24
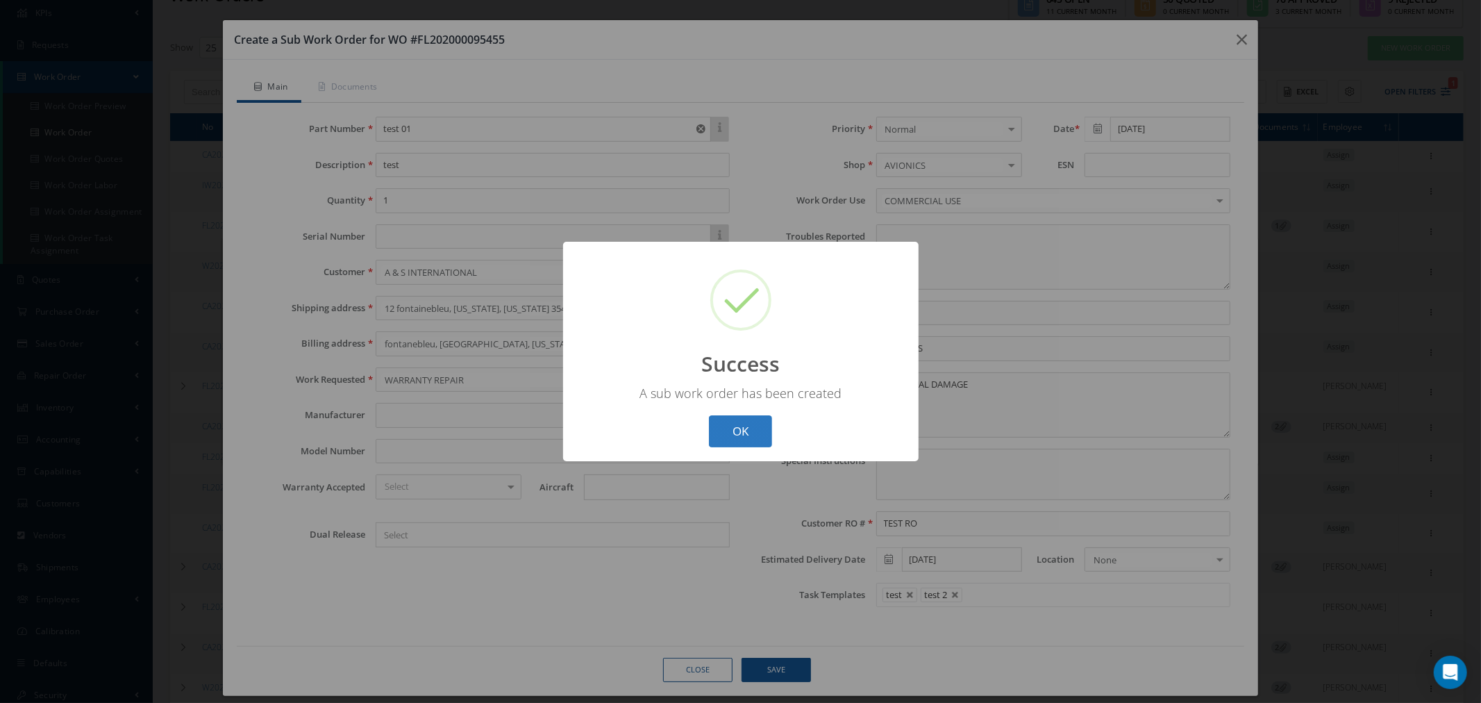
click at [722, 429] on button "OK" at bounding box center [740, 431] width 63 height 33
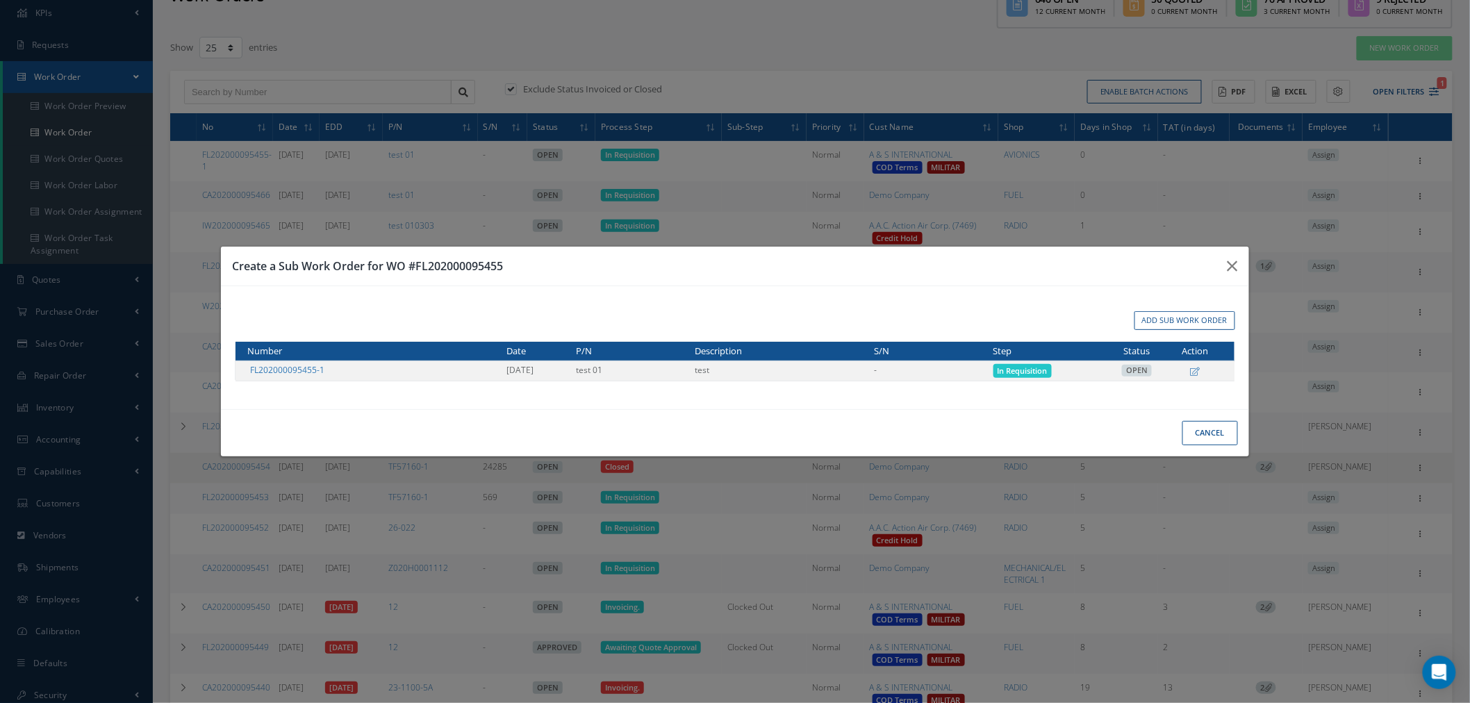
click at [926, 488] on div "Create a Sub Work Order for WO #FL202000095455 Add Sub Work Order Number Date P…" at bounding box center [735, 351] width 1470 height 703
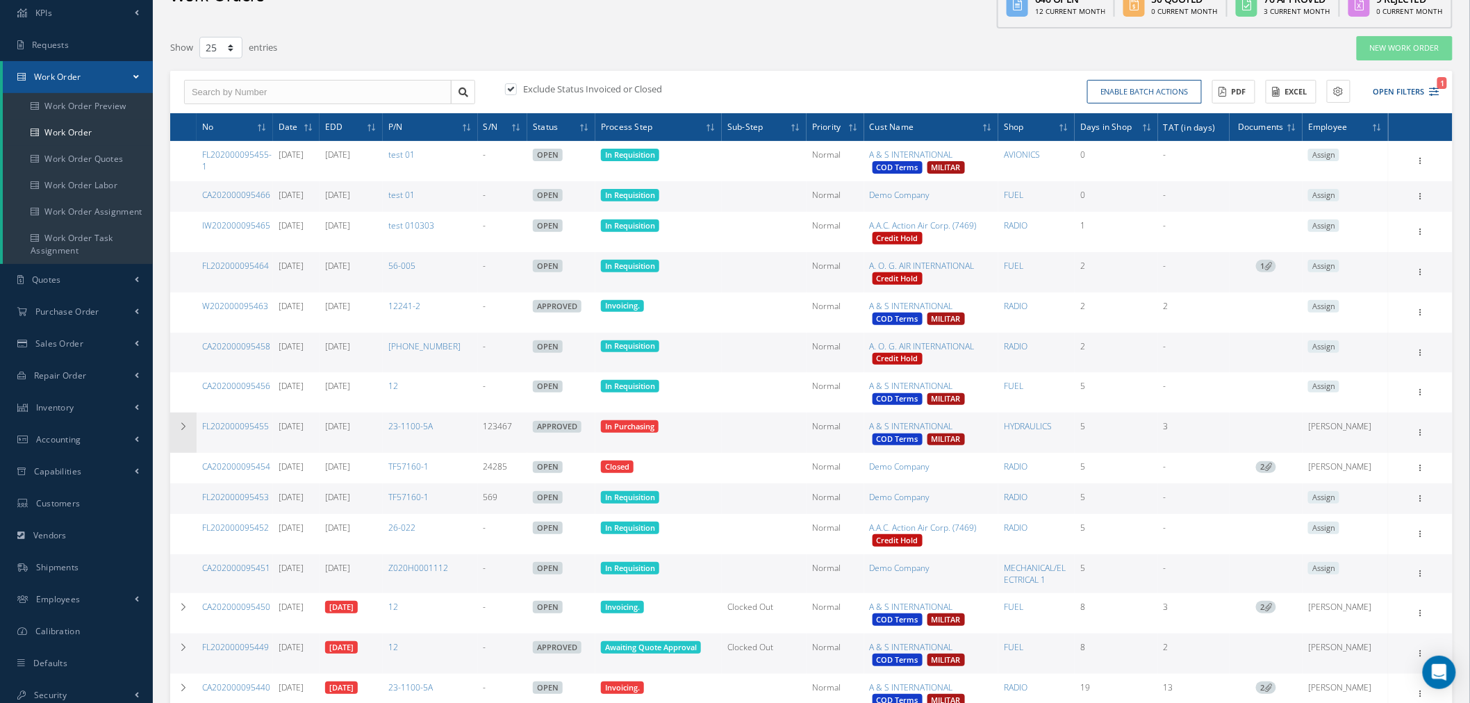
click at [185, 434] on td at bounding box center [183, 433] width 26 height 40
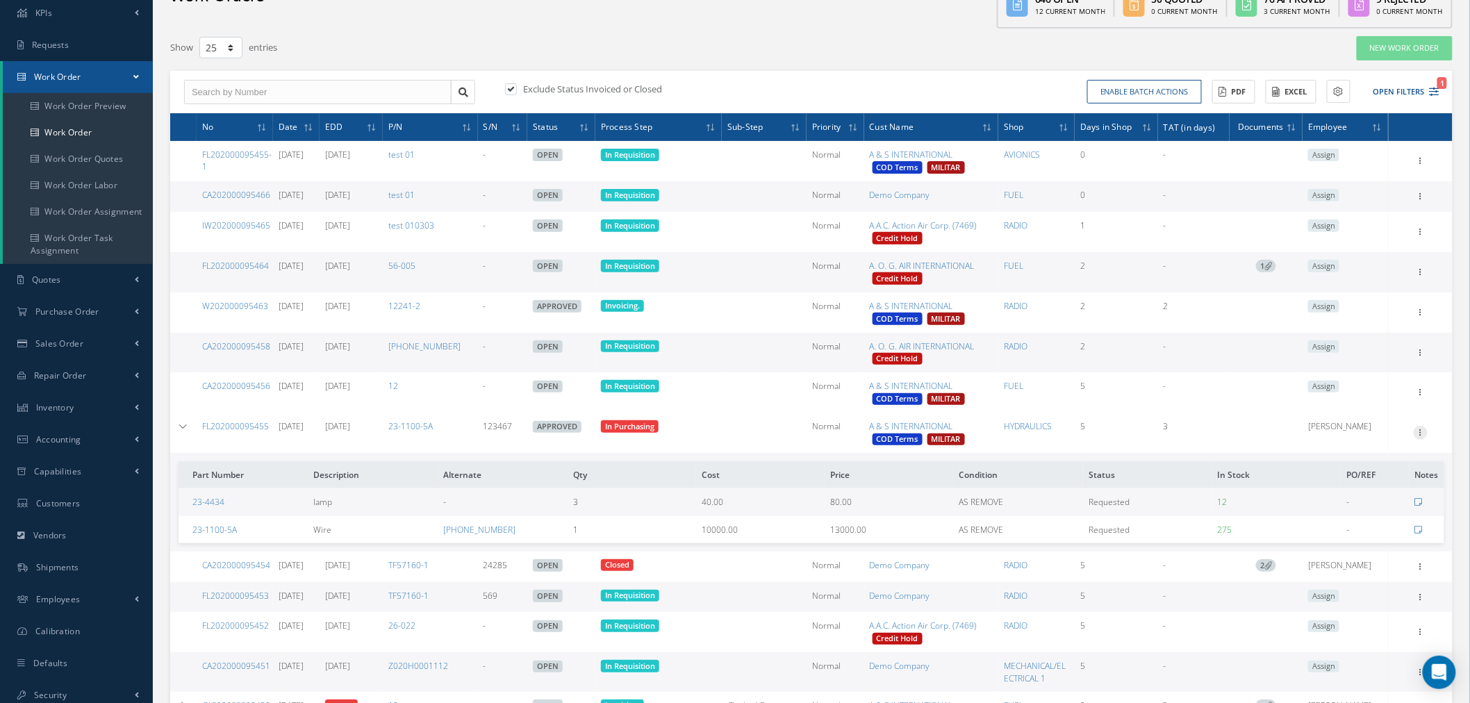
click at [1422, 433] on icon at bounding box center [1420, 431] width 14 height 11
click at [1386, 570] on link "Sub Work Orders" at bounding box center [1357, 567] width 110 height 18
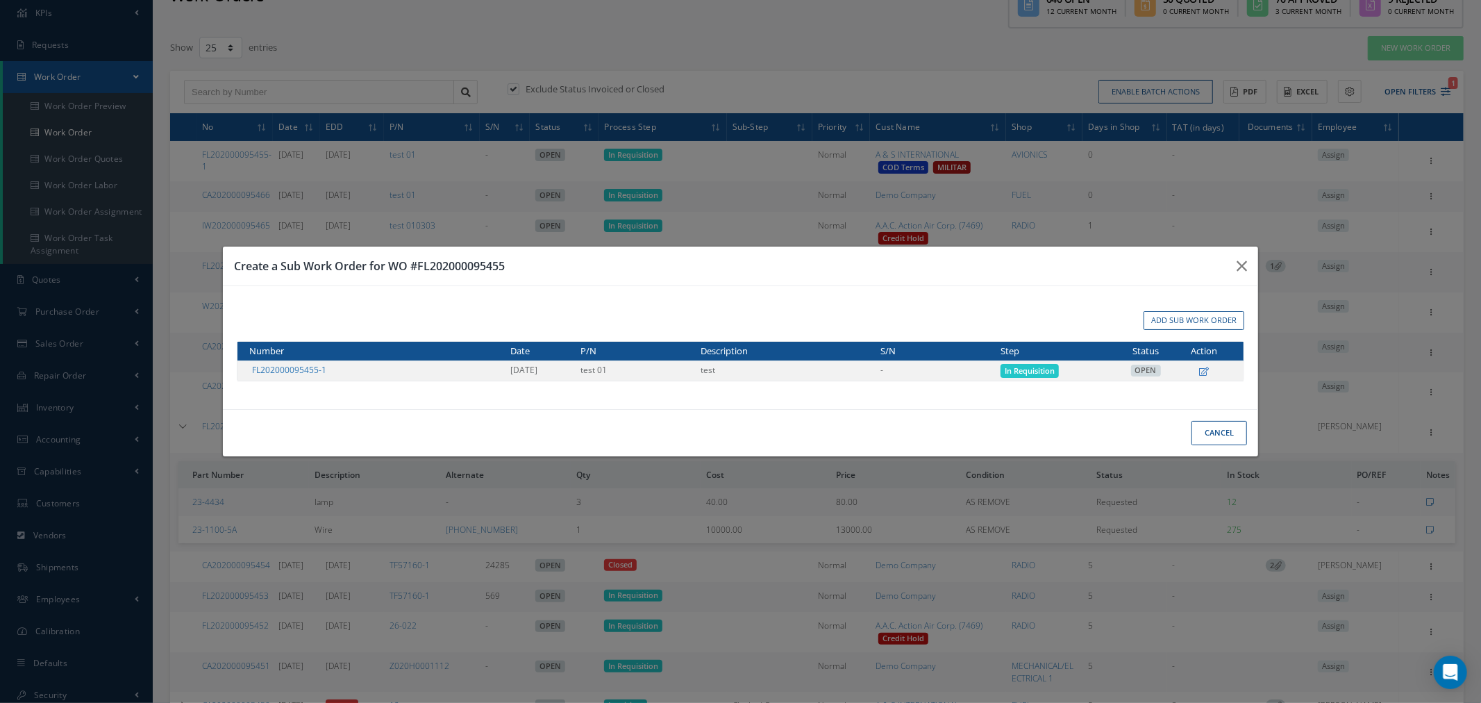
click at [1206, 373] on icon at bounding box center [1204, 371] width 10 height 8
click at [695, 144] on div "Create a Sub Work Order for WO #FL202000095455 Add Sub Work Order Number Date P…" at bounding box center [740, 351] width 1481 height 703
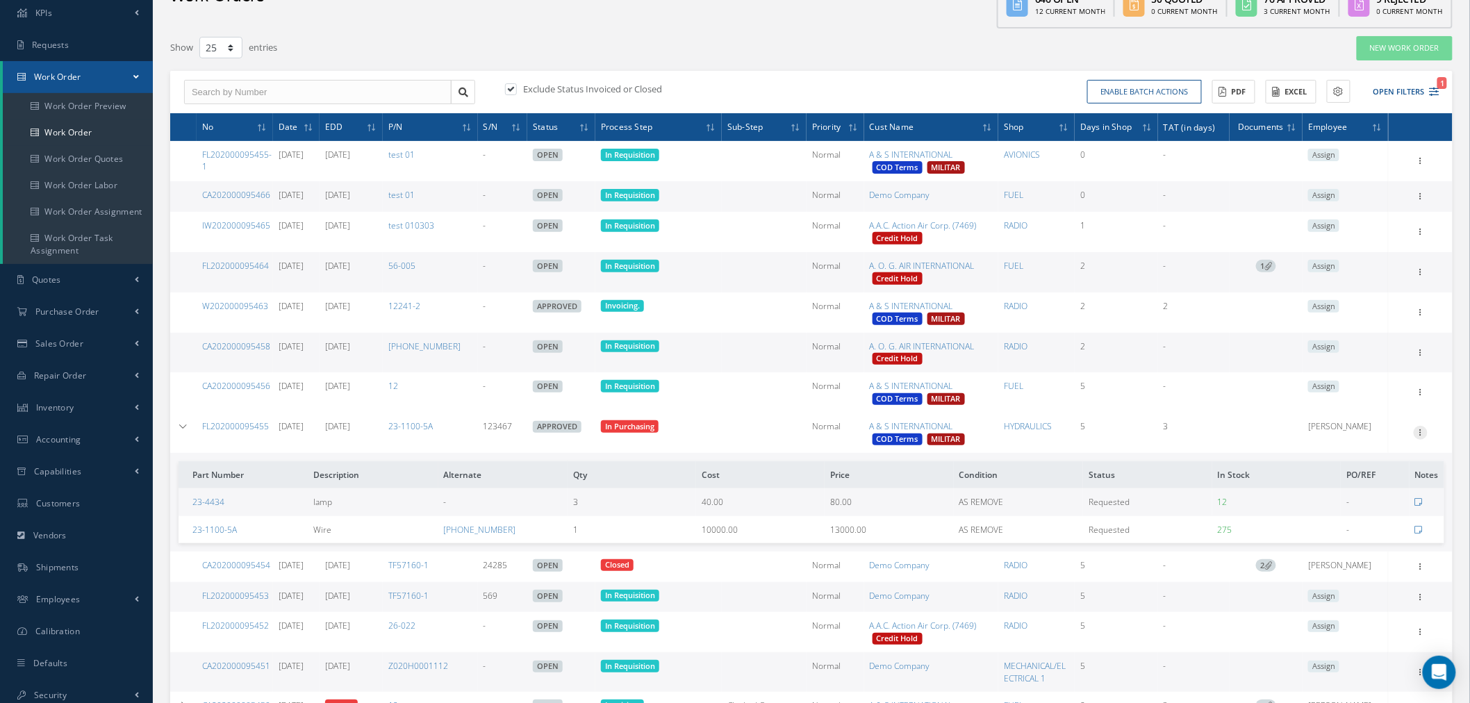
click at [1418, 429] on icon at bounding box center [1420, 431] width 14 height 11
click at [1393, 568] on link "Sub Work Orders" at bounding box center [1357, 567] width 110 height 18
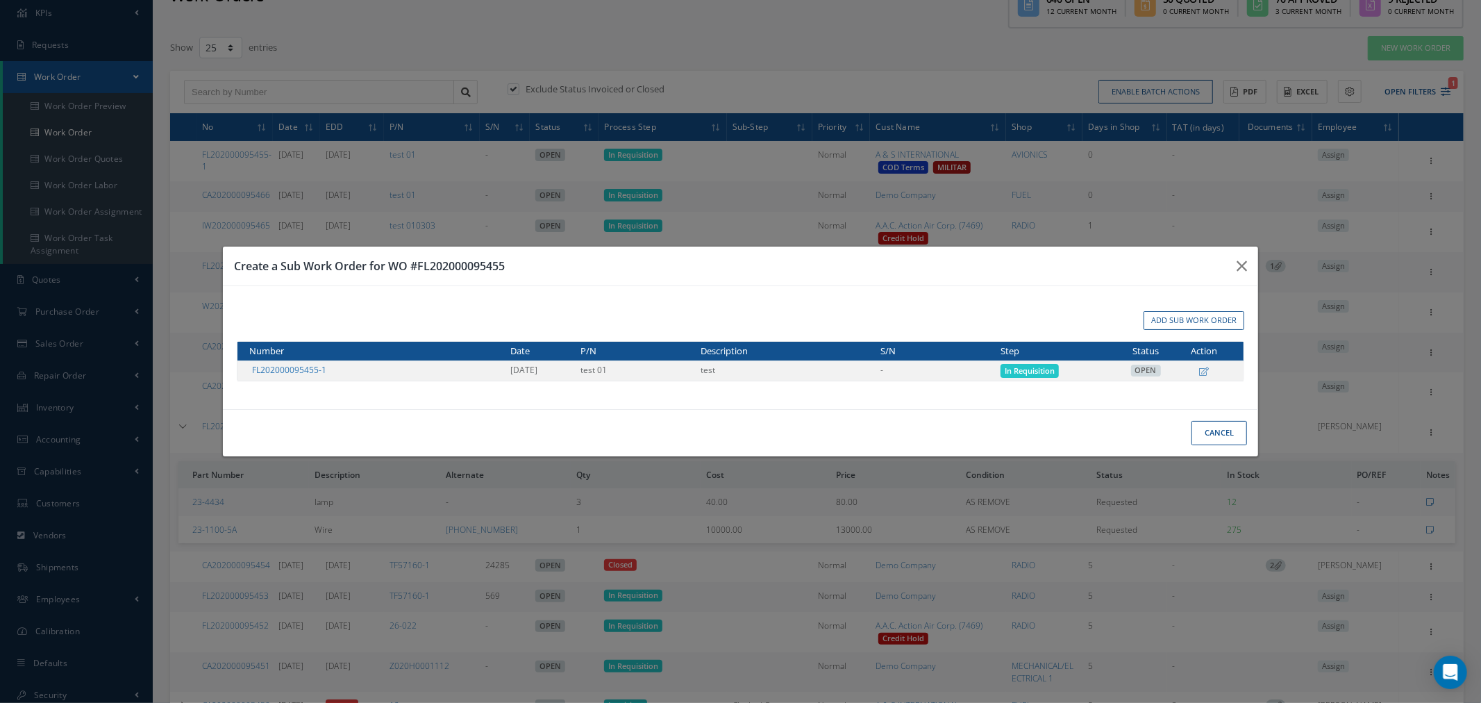
click at [759, 94] on div "Create a Sub Work Order for WO #FL202000095455 Add Sub Work Order Number Date P…" at bounding box center [740, 351] width 1481 height 703
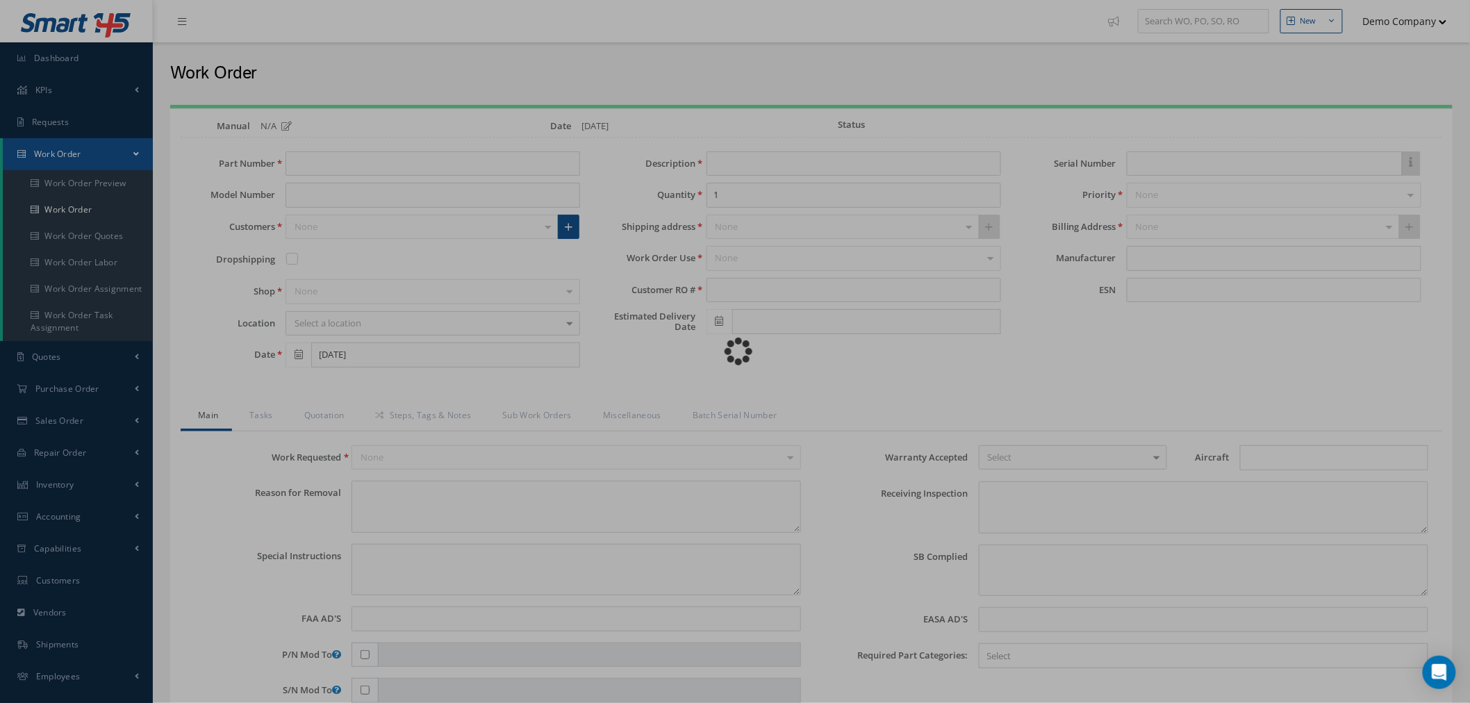
type input "test 01"
type input "test"
type input "TEST RO"
type input "[DATE]"
type input "faa aads"
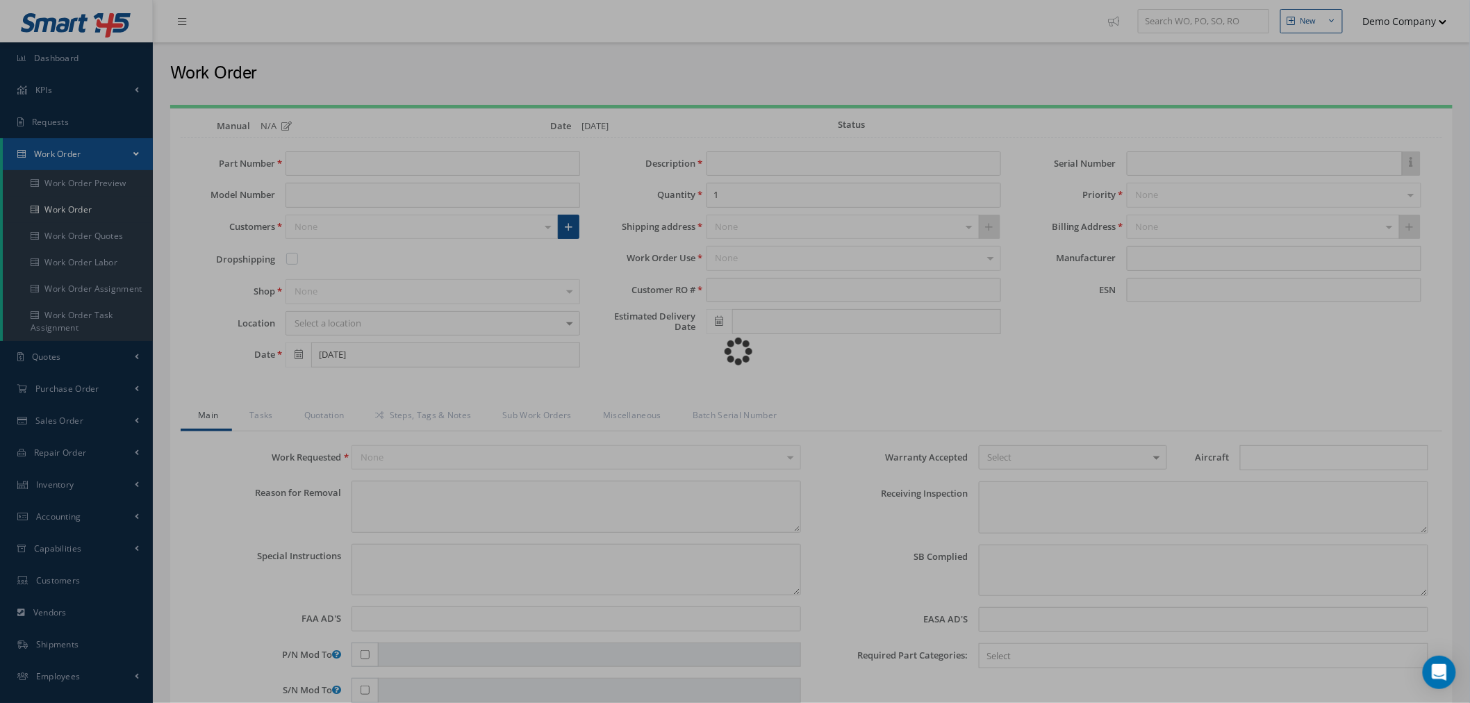
type textarea "NO VISUAL DAMAGE"
type textarea "50"
type input "EASA ADS"
type textarea "test test"
type input "30 days"
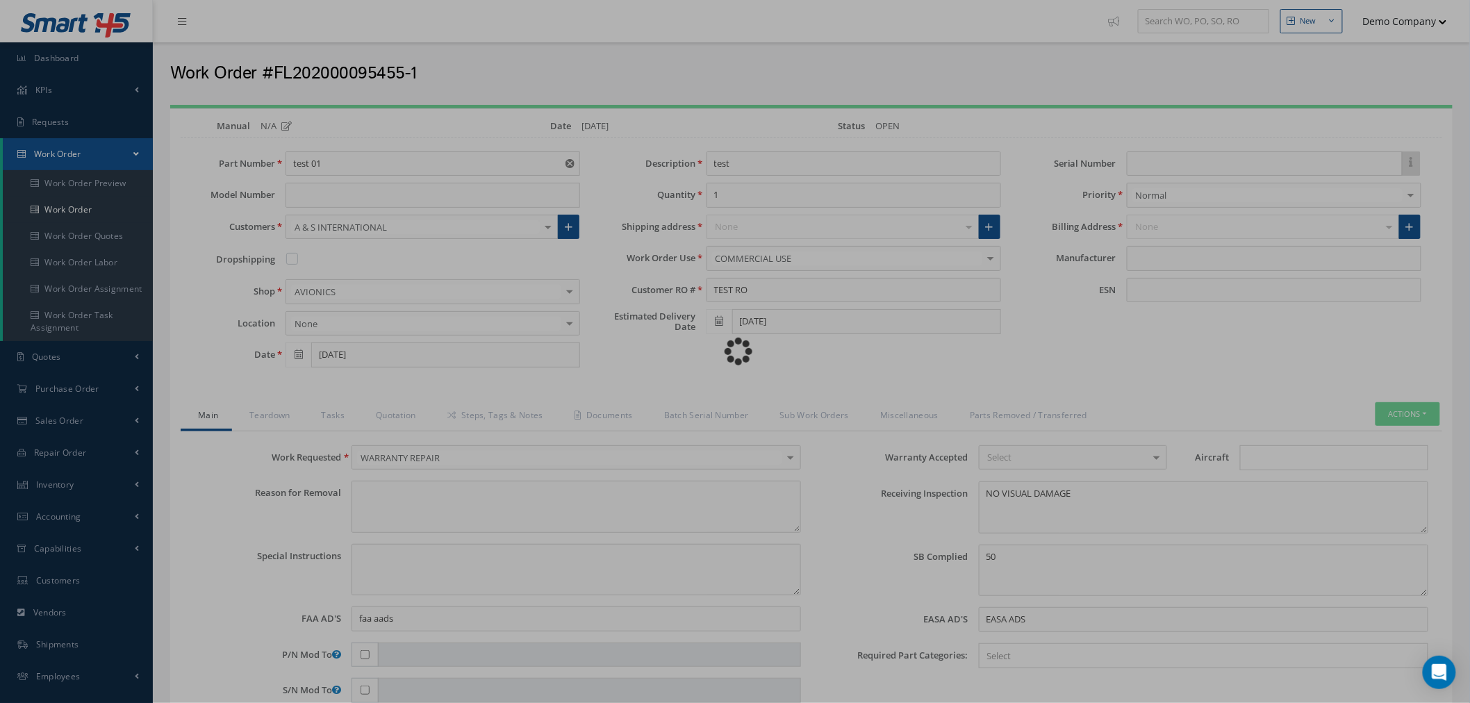
click at [735, 351] on div "Loading…" at bounding box center [735, 351] width 0 height 0
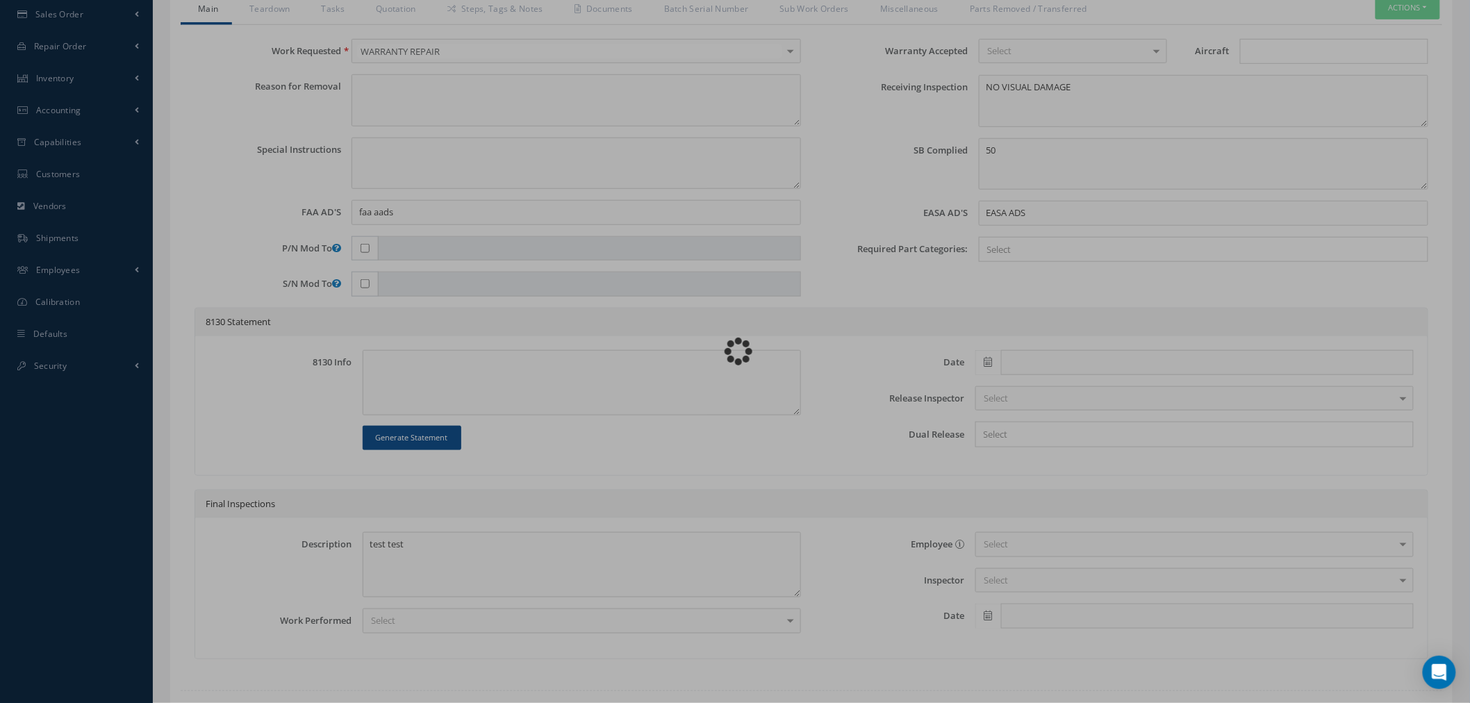
type input "123.20"
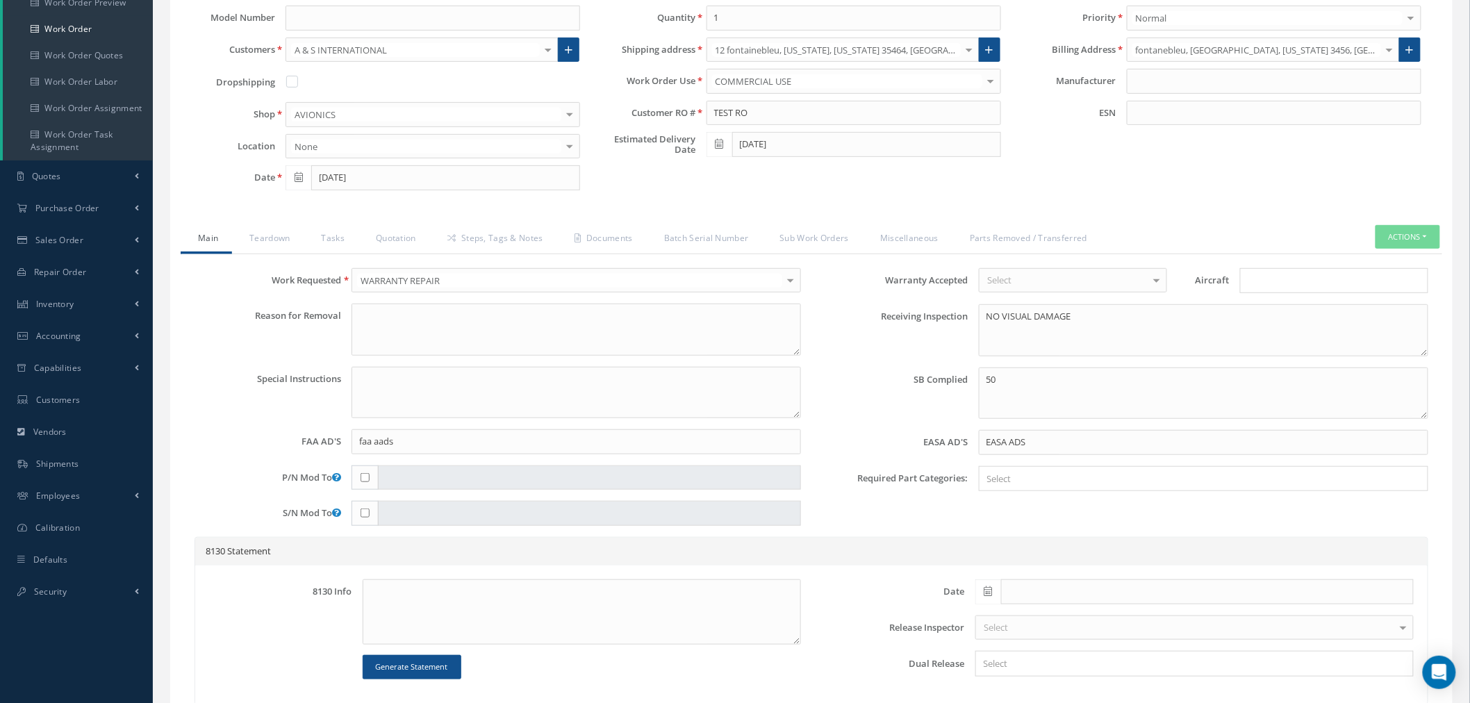
scroll to position [335, 0]
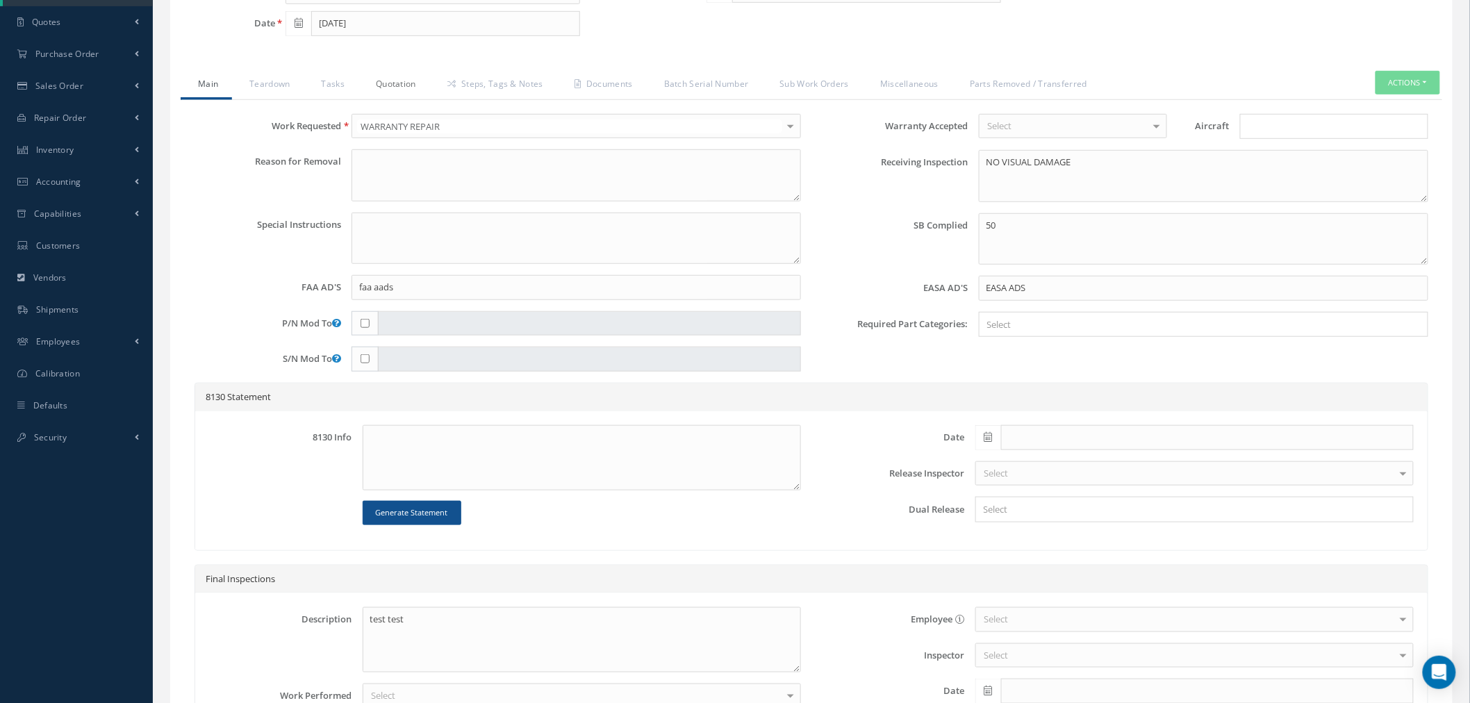
drag, startPoint x: 398, startPoint y: 93, endPoint x: 522, endPoint y: 188, distance: 156.6
click at [398, 93] on link "Quotation" at bounding box center [394, 85] width 72 height 29
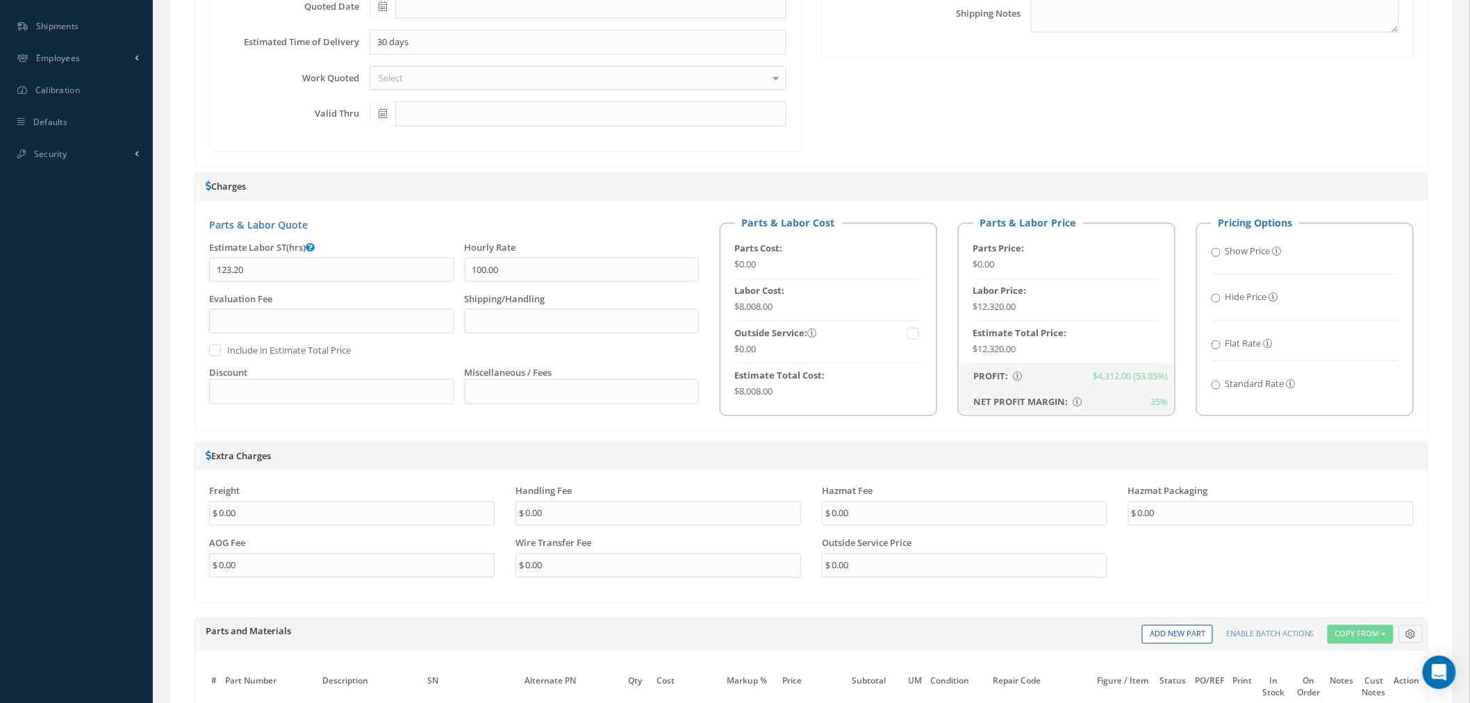
scroll to position [617, 0]
drag, startPoint x: 1023, startPoint y: 350, endPoint x: 975, endPoint y: 349, distance: 47.9
click at [975, 349] on div "$12,320.00" at bounding box center [1066, 351] width 187 height 14
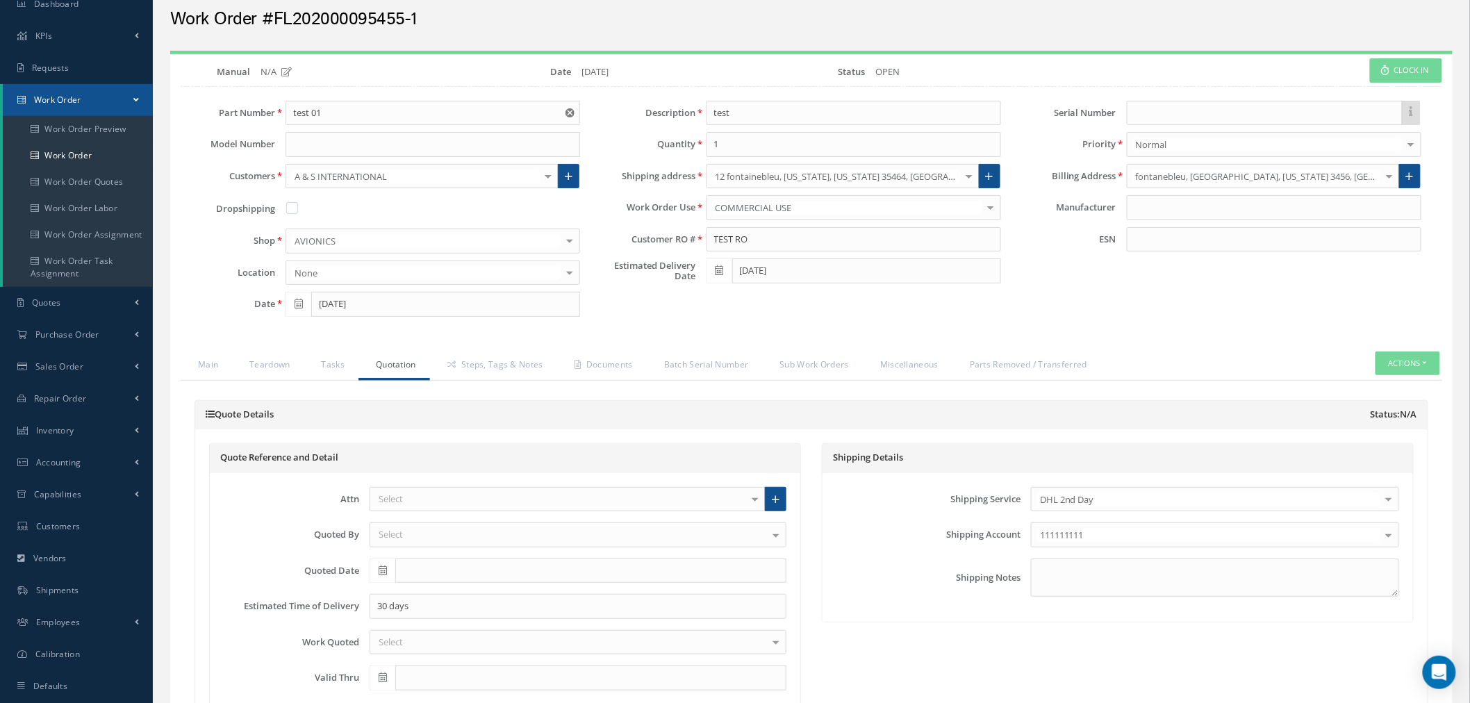
scroll to position [0, 0]
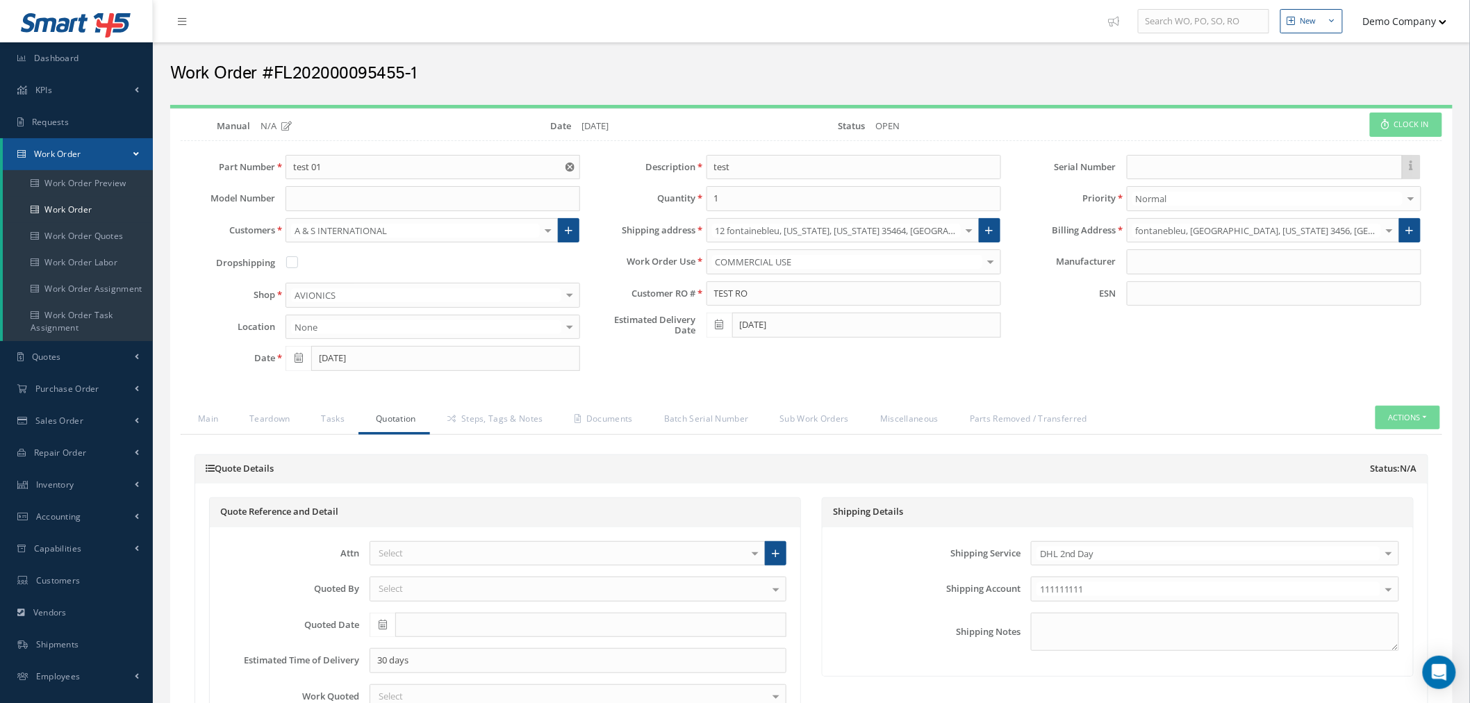
click at [1435, 32] on button "Demo Company" at bounding box center [1398, 21] width 97 height 27
click at [1420, 147] on link "Impersonate User" at bounding box center [1391, 141] width 111 height 24
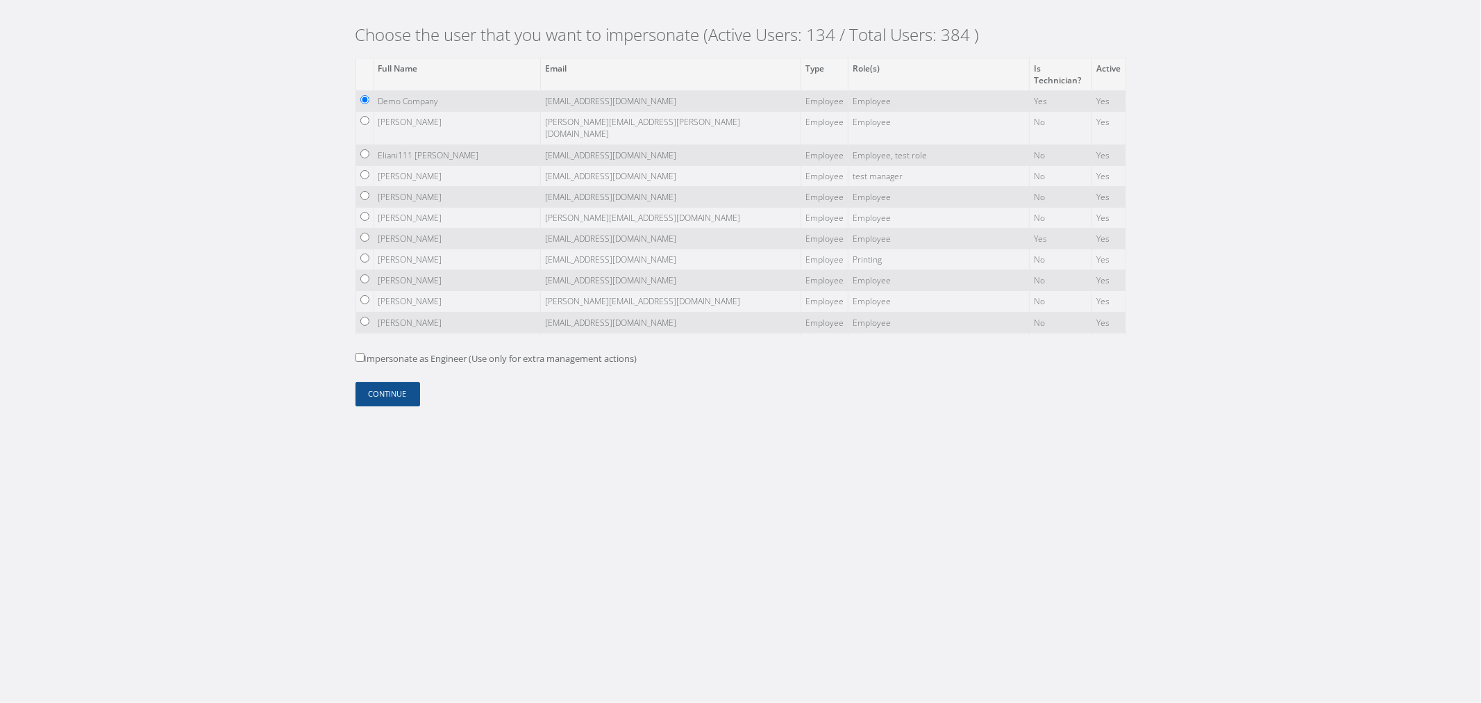
click at [461, 358] on label "Impersonate as Engineer (Use only for extra management actions)" at bounding box center [497, 359] width 282 height 14
click at [365, 358] on input "Impersonate as Engineer (Use only for extra management actions)" at bounding box center [360, 357] width 9 height 9
checkbox input "true"
click at [414, 384] on button "Continue" at bounding box center [388, 394] width 65 height 24
